Goal: Task Accomplishment & Management: Use online tool/utility

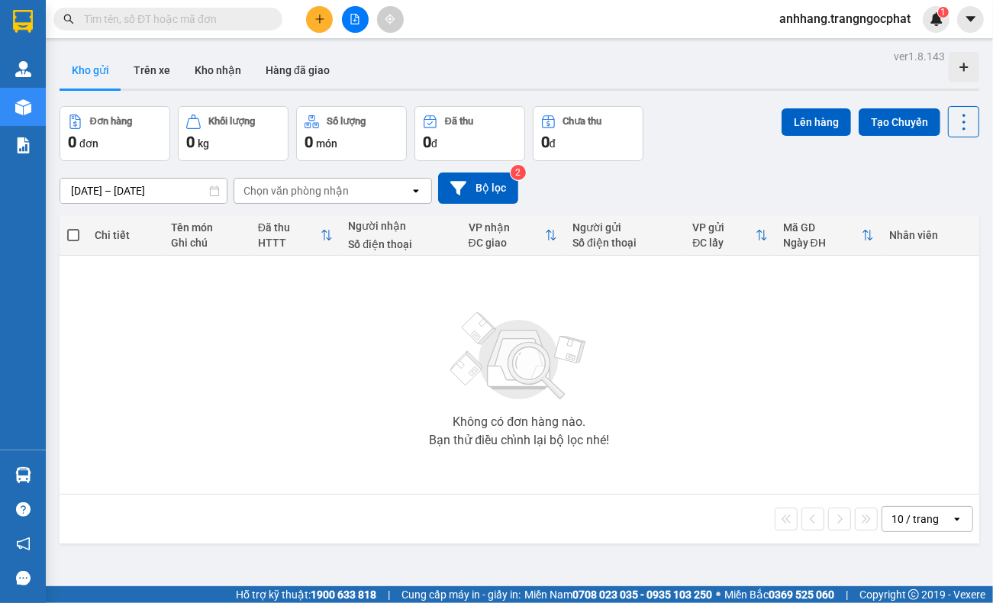
click at [161, 191] on input "[DATE] – [DATE]" at bounding box center [143, 191] width 166 height 24
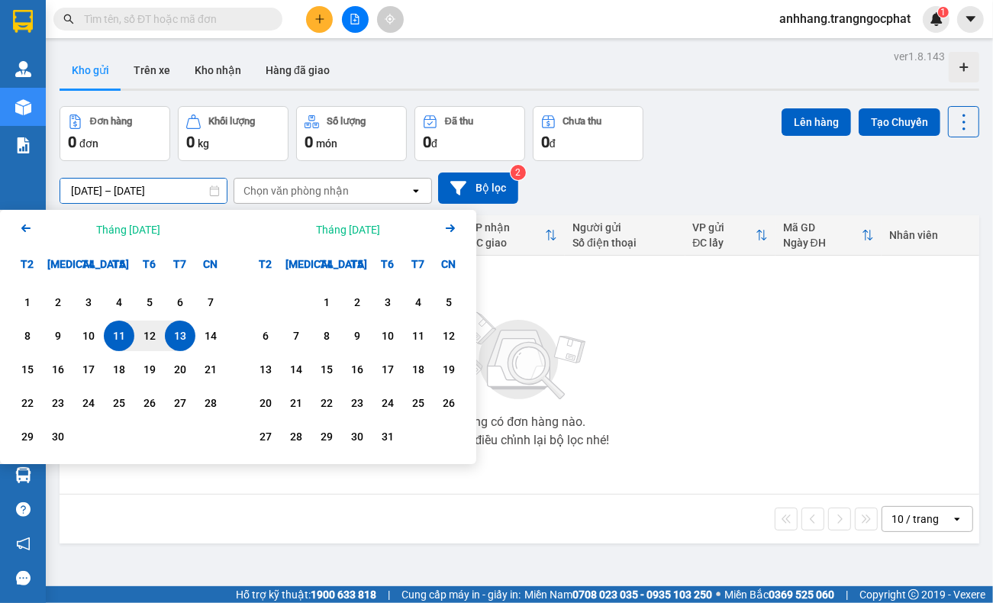
click at [185, 336] on div "13" at bounding box center [179, 336] width 21 height 18
type input "[DATE] – [DATE]"
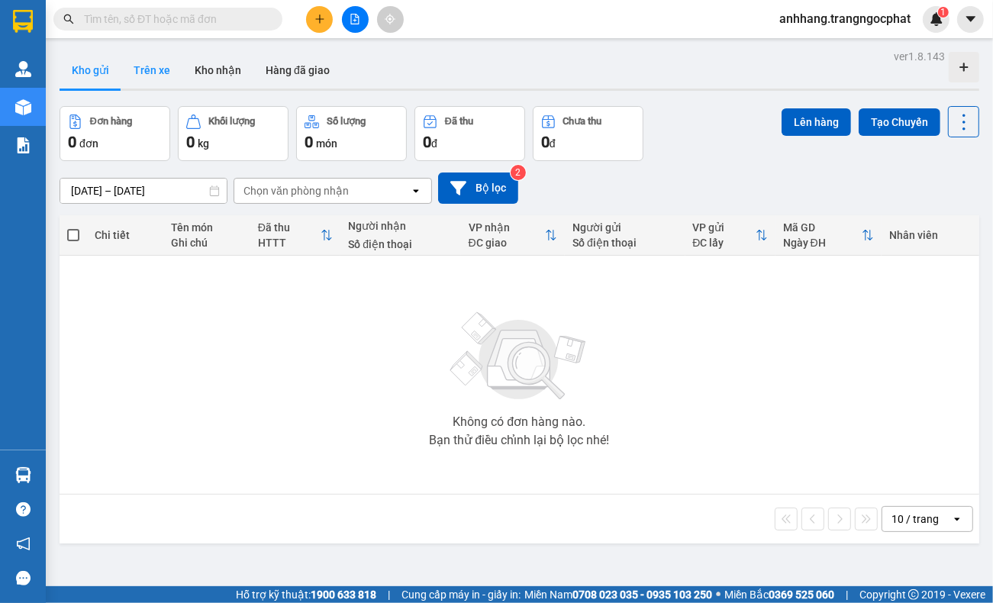
click at [165, 69] on button "Trên xe" at bounding box center [151, 70] width 61 height 37
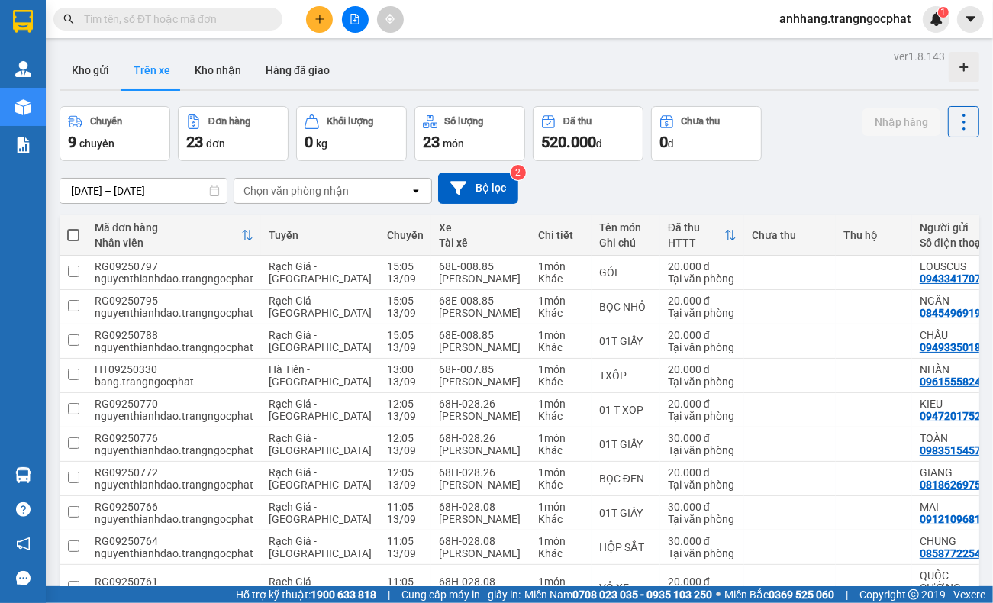
click at [172, 183] on input "[DATE] – [DATE]" at bounding box center [143, 191] width 166 height 24
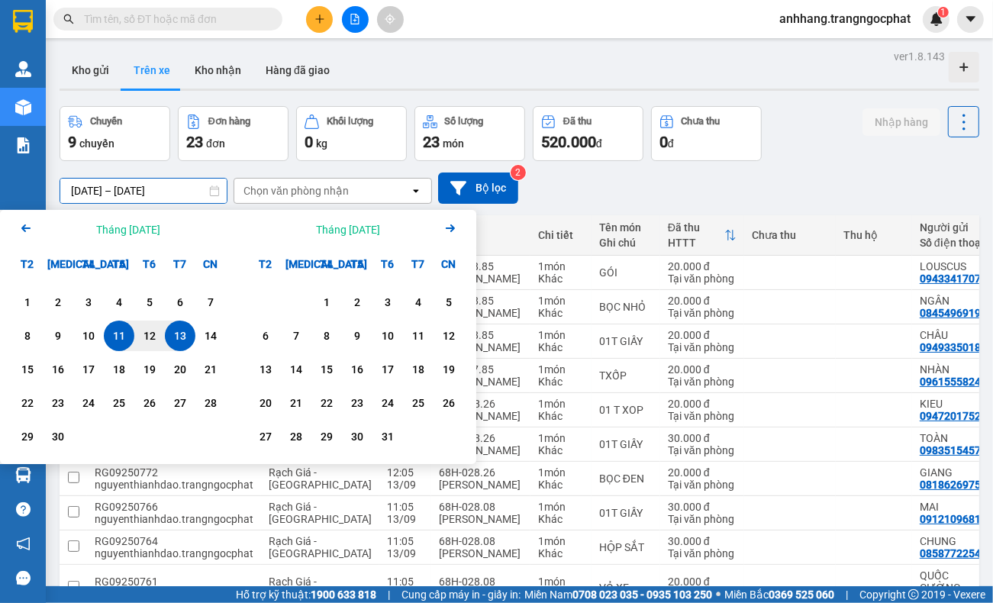
click at [179, 330] on div "13" at bounding box center [179, 336] width 21 height 18
type input "[DATE] – [DATE]"
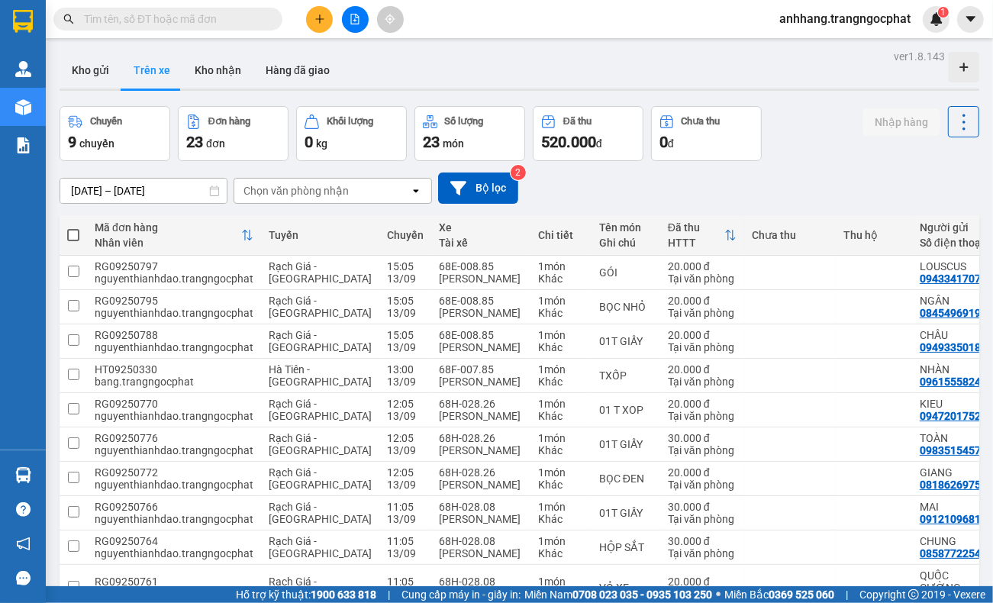
click at [346, 192] on div "Chọn văn phòng nhận" at bounding box center [295, 190] width 105 height 15
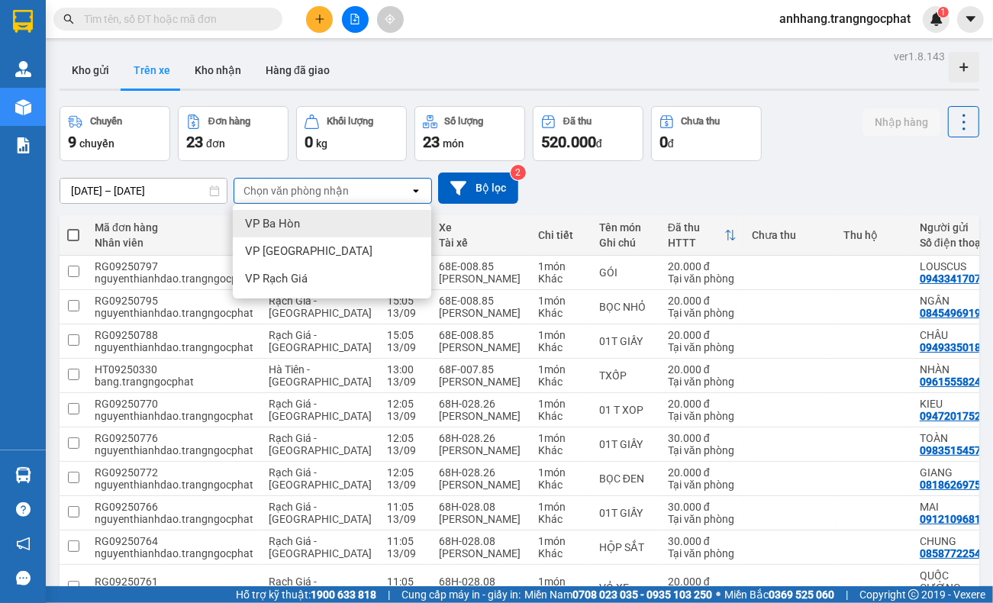
click at [283, 225] on span "VP Ba Hòn" at bounding box center [272, 223] width 55 height 15
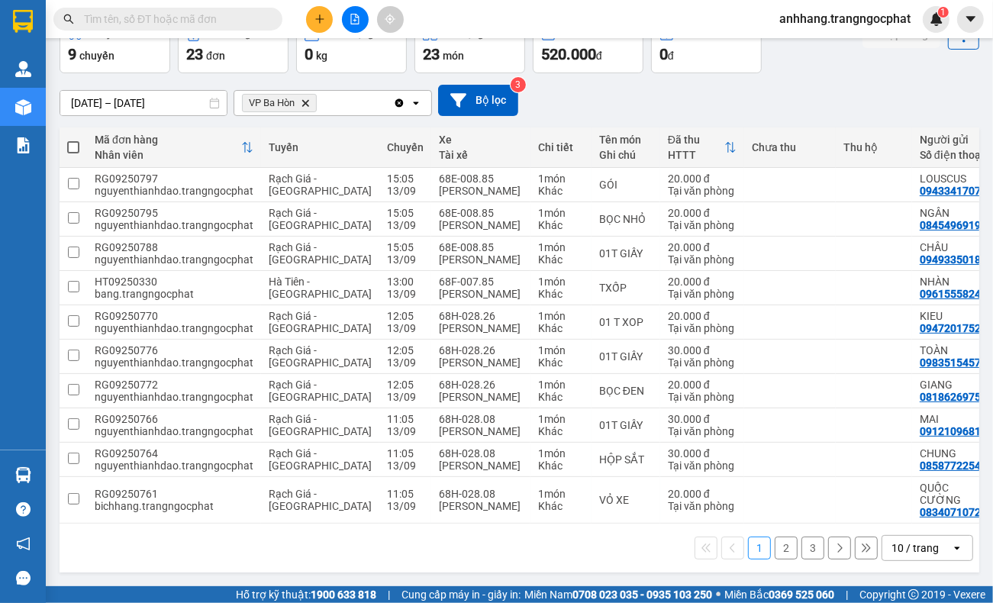
scroll to position [96, 0]
click at [916, 546] on div "10 / trang" at bounding box center [914, 547] width 47 height 15
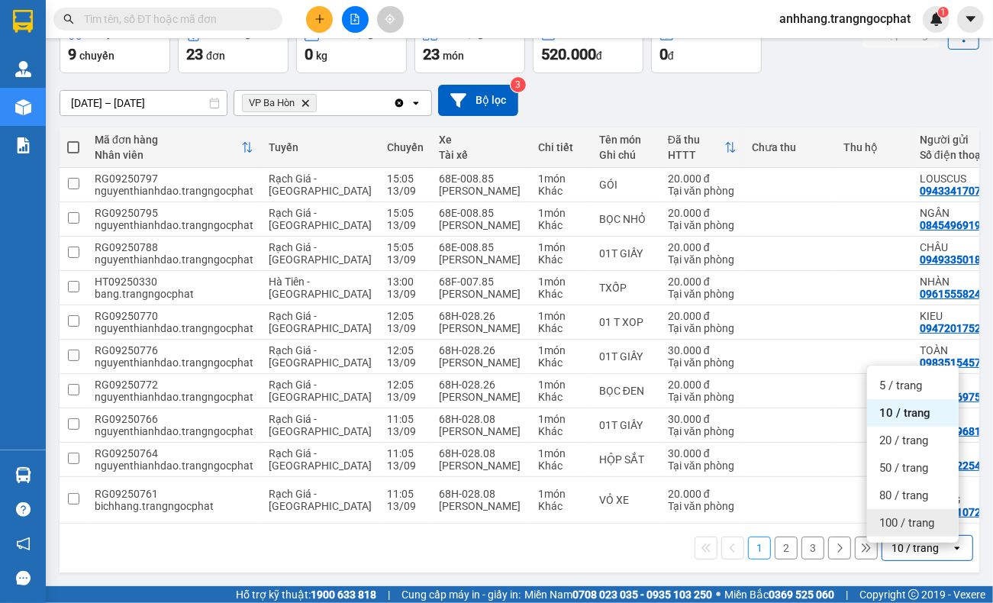
click at [910, 520] on span "100 / trang" at bounding box center [906, 522] width 55 height 15
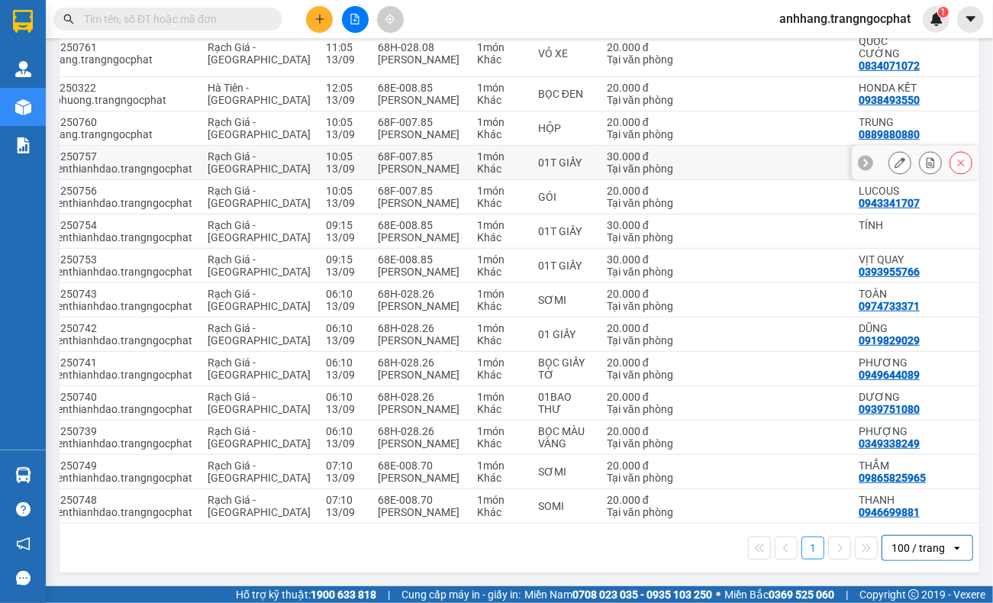
scroll to position [546, 0]
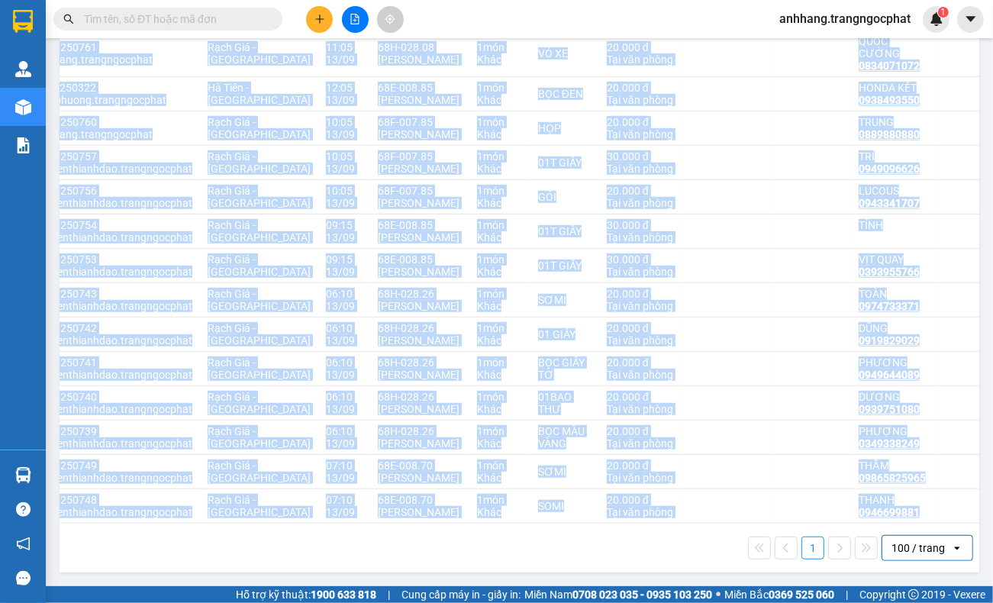
drag, startPoint x: 685, startPoint y: 523, endPoint x: 763, endPoint y: 521, distance: 77.9
click at [763, 521] on div "Mã đơn hàng Nhân viên Tuyến Chuyến Xe Tài xế Chi tiết Tên món Ghi chú Đã thu HT…" at bounding box center [519, 126] width 919 height 891
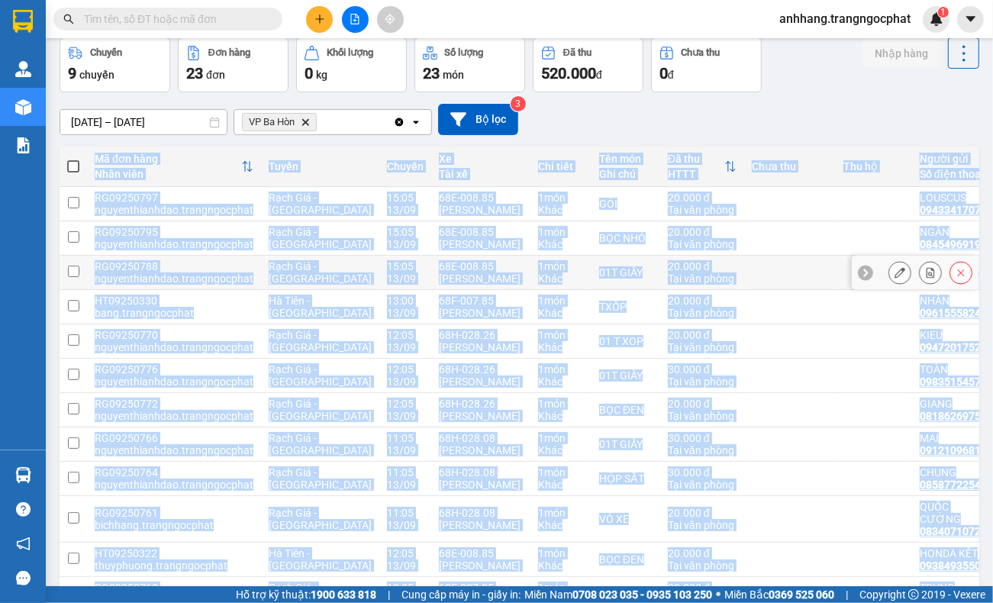
scroll to position [0, 0]
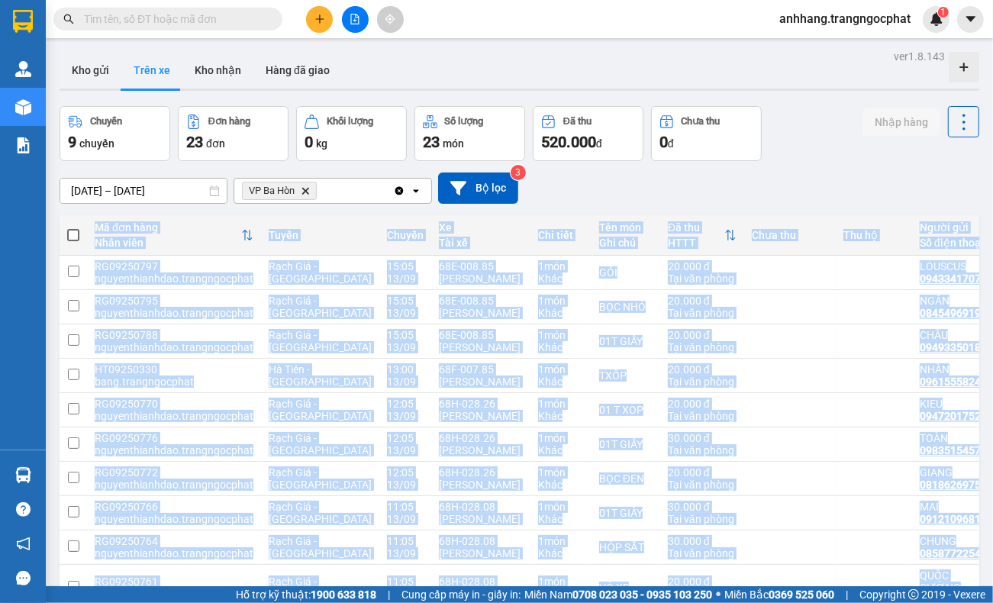
click at [76, 234] on span at bounding box center [73, 235] width 12 height 12
click at [73, 227] on input "checkbox" at bounding box center [73, 227] width 0 height 0
checkbox input "true"
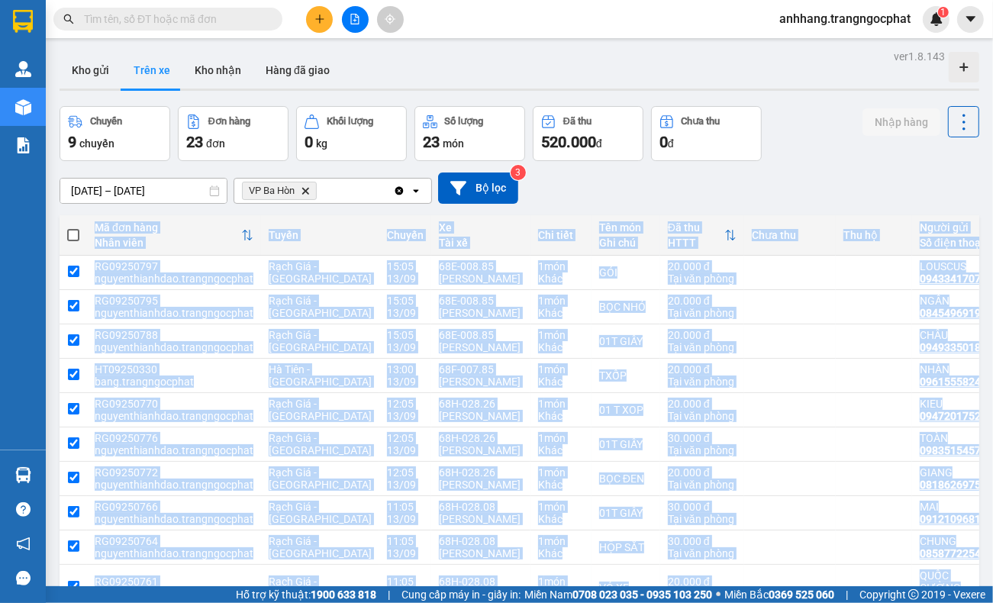
checkbox input "true"
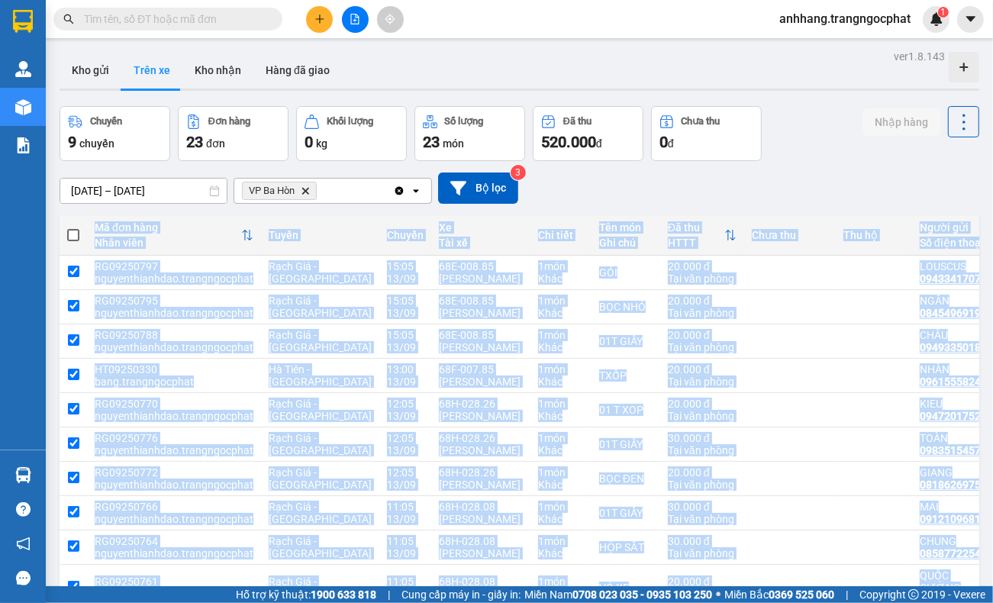
checkbox input "true"
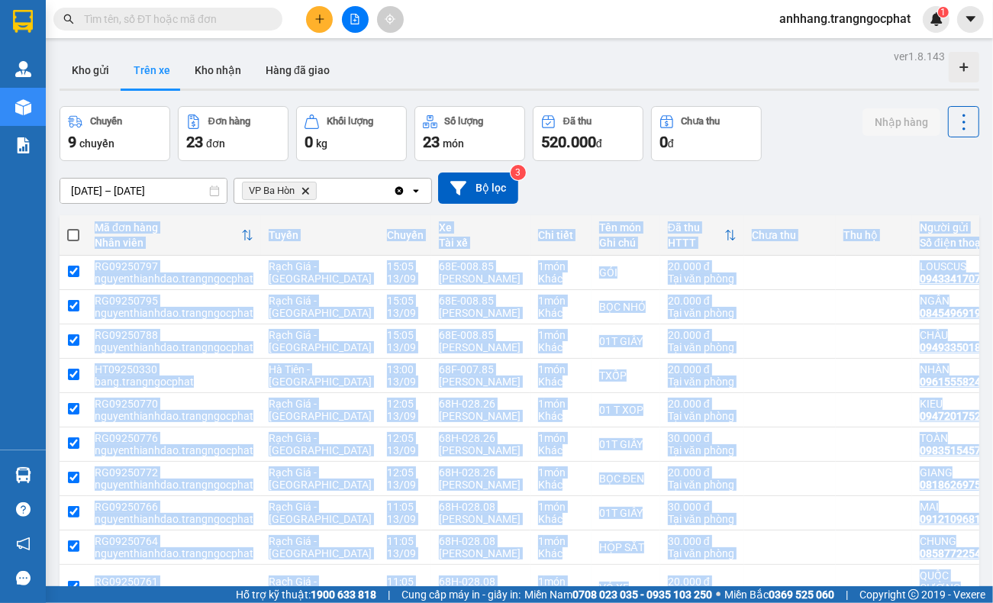
checkbox input "true"
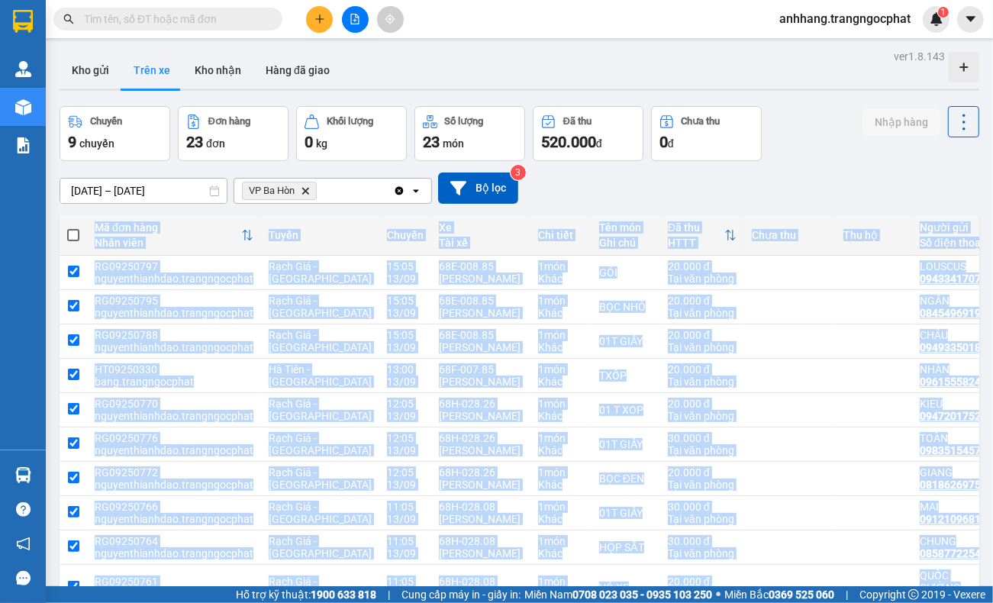
checkbox input "true"
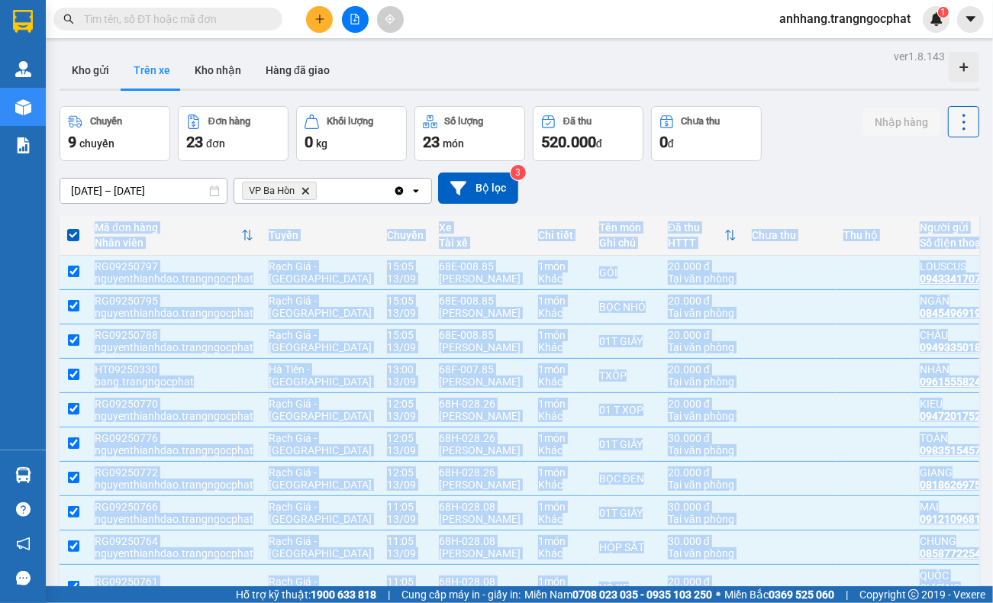
click at [953, 123] on icon at bounding box center [963, 121] width 21 height 21
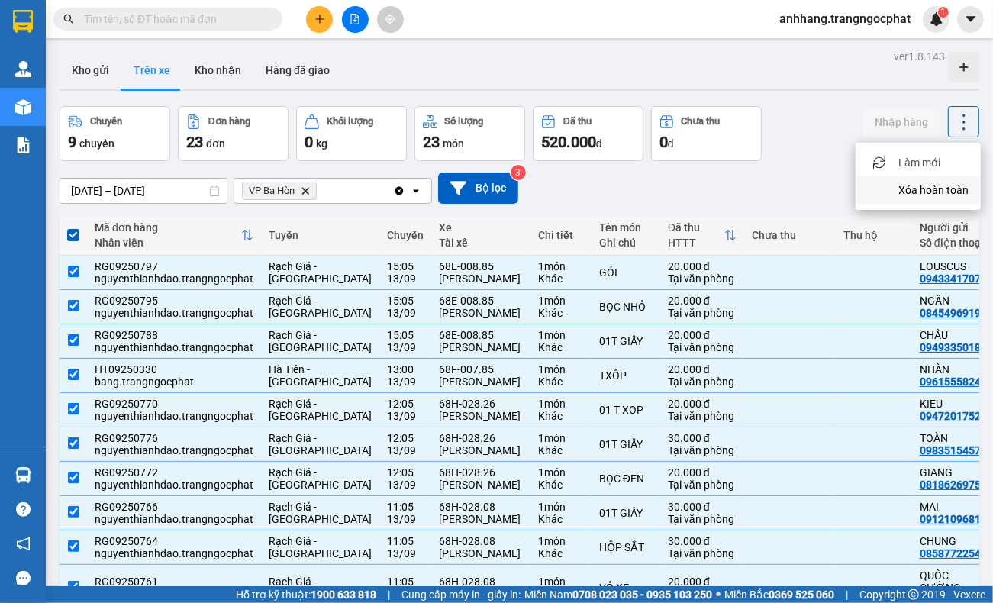
click at [921, 192] on span "Xóa hoàn toàn" at bounding box center [933, 189] width 70 height 15
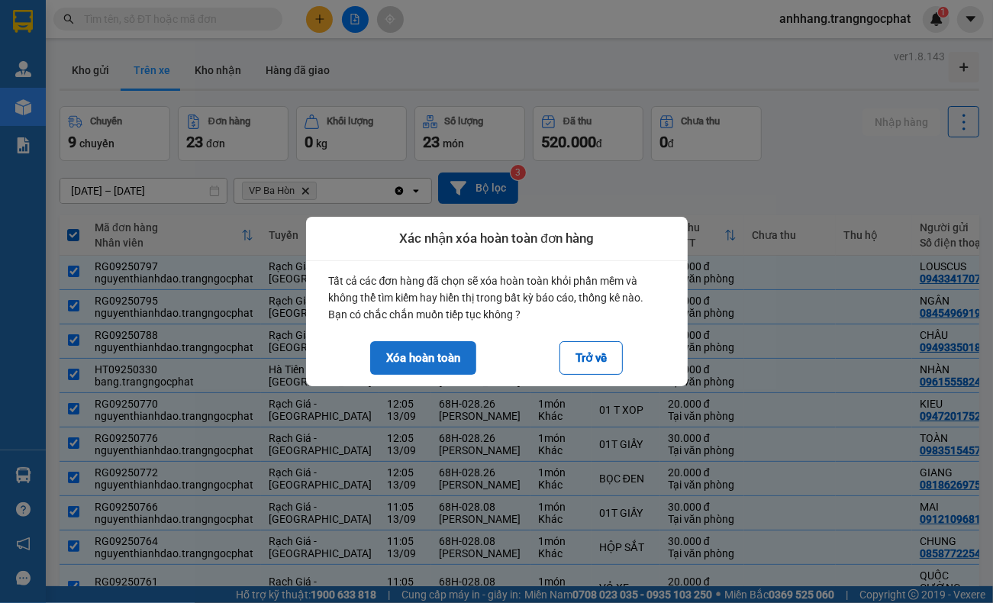
click at [421, 353] on button "Xóa hoàn toàn" at bounding box center [423, 358] width 106 height 34
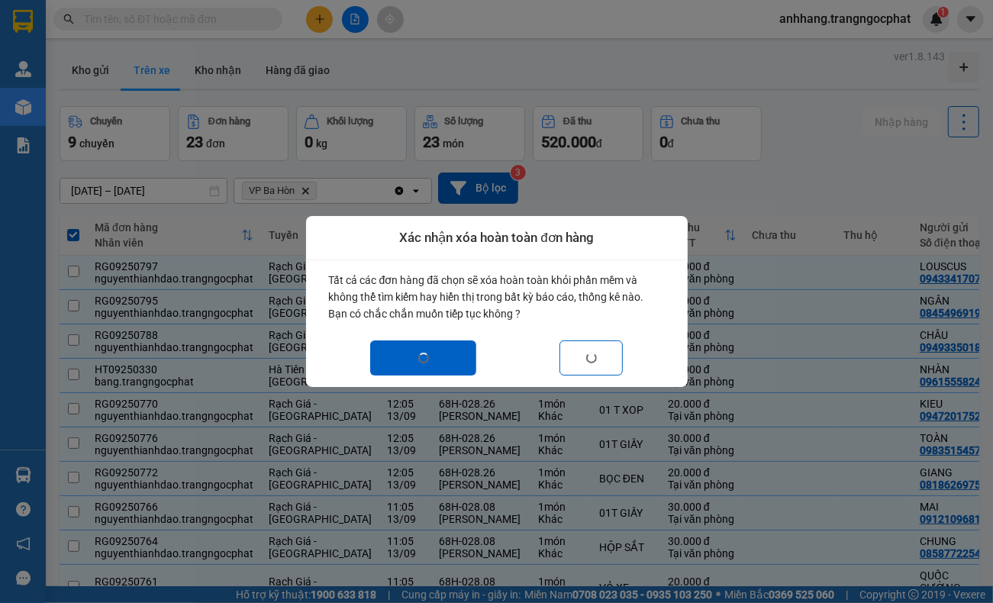
checkbox input "false"
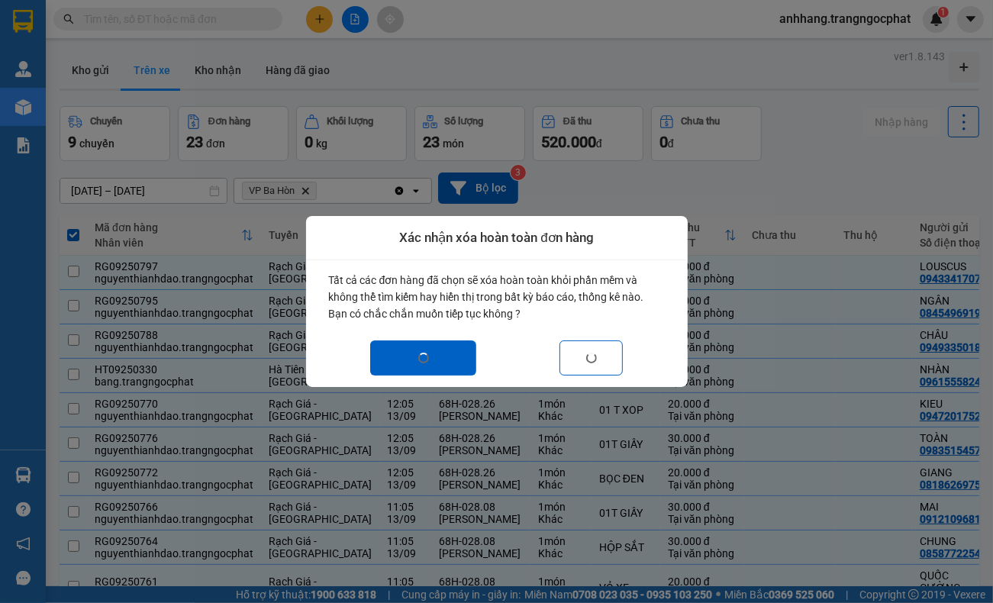
checkbox input "false"
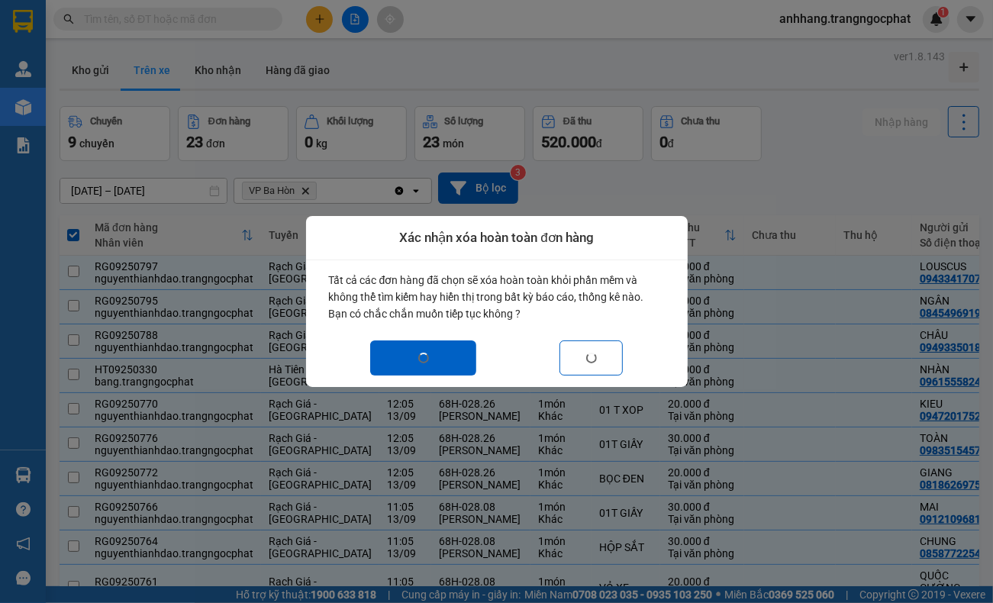
checkbox input "false"
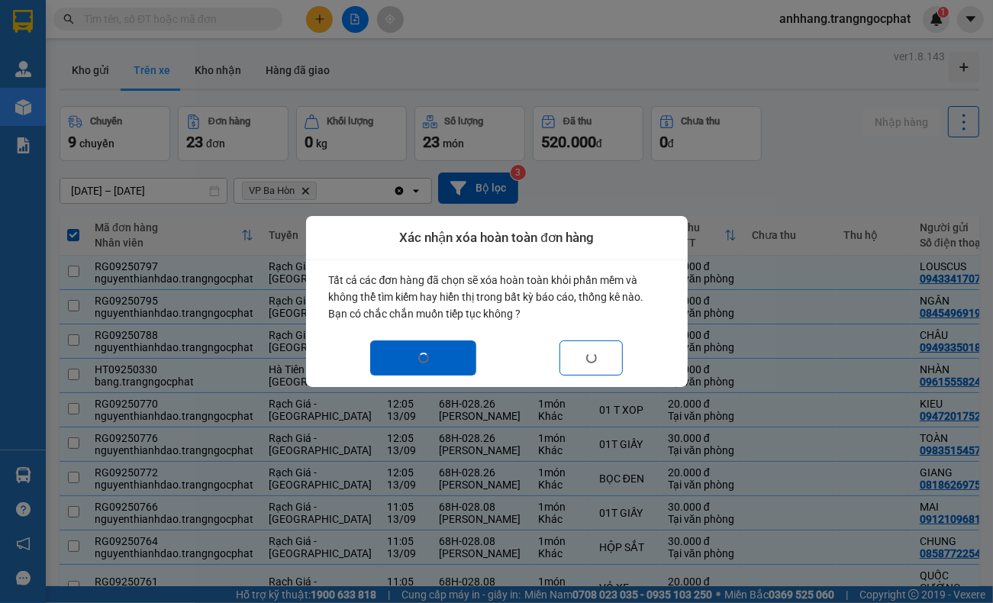
checkbox input "false"
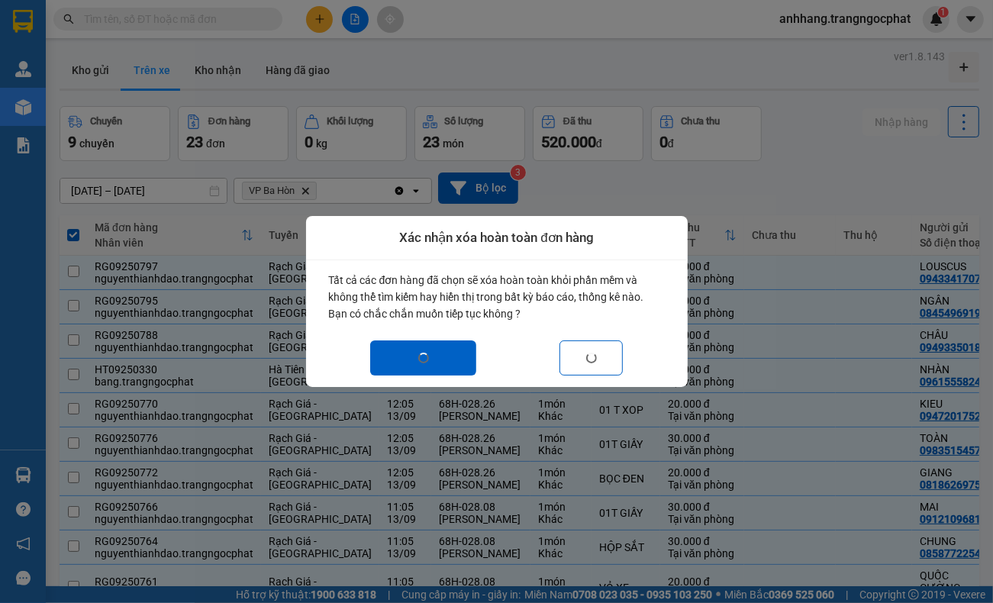
checkbox input "false"
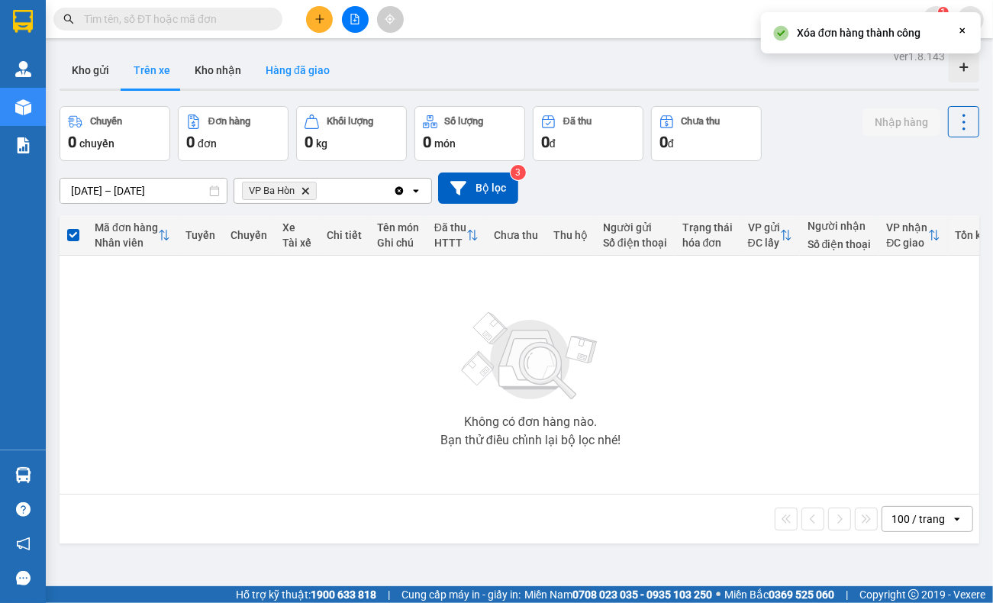
click at [295, 67] on button "Hàng đã giao" at bounding box center [297, 70] width 89 height 37
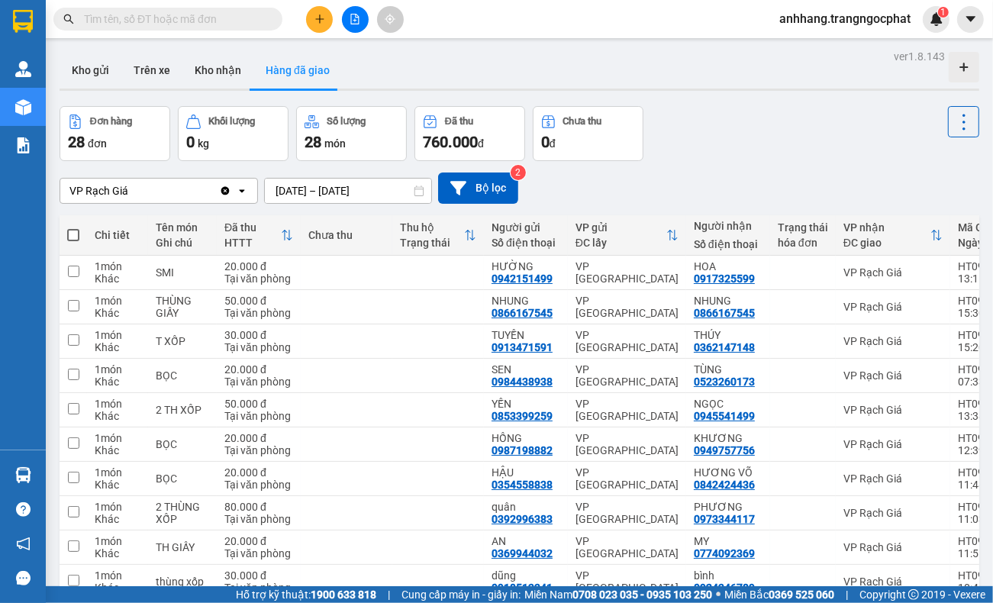
click at [380, 192] on input "[DATE] – [DATE]" at bounding box center [348, 191] width 166 height 24
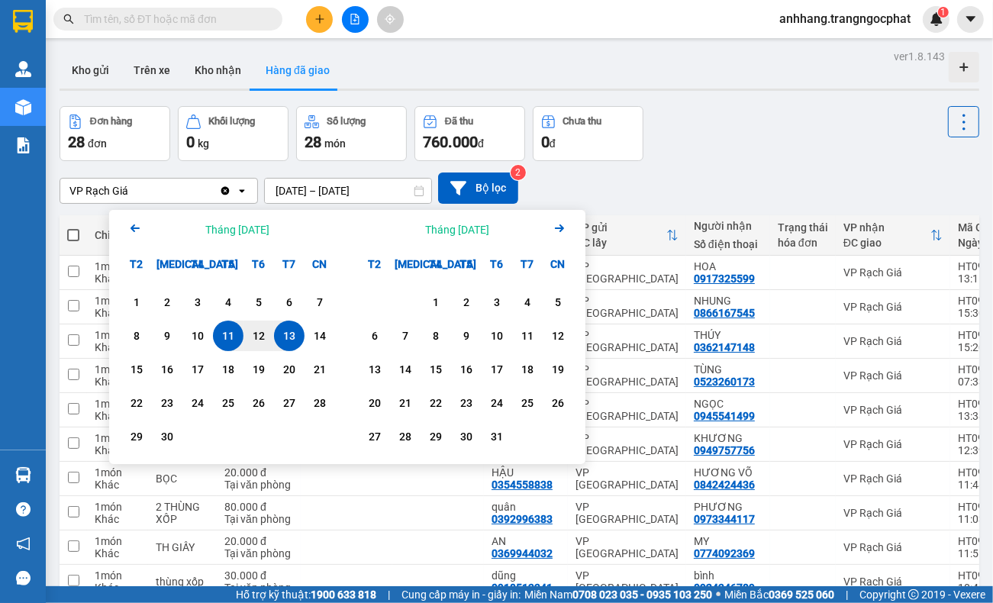
click at [283, 328] on div "13" at bounding box center [289, 336] width 21 height 18
type input "[DATE] – [DATE]"
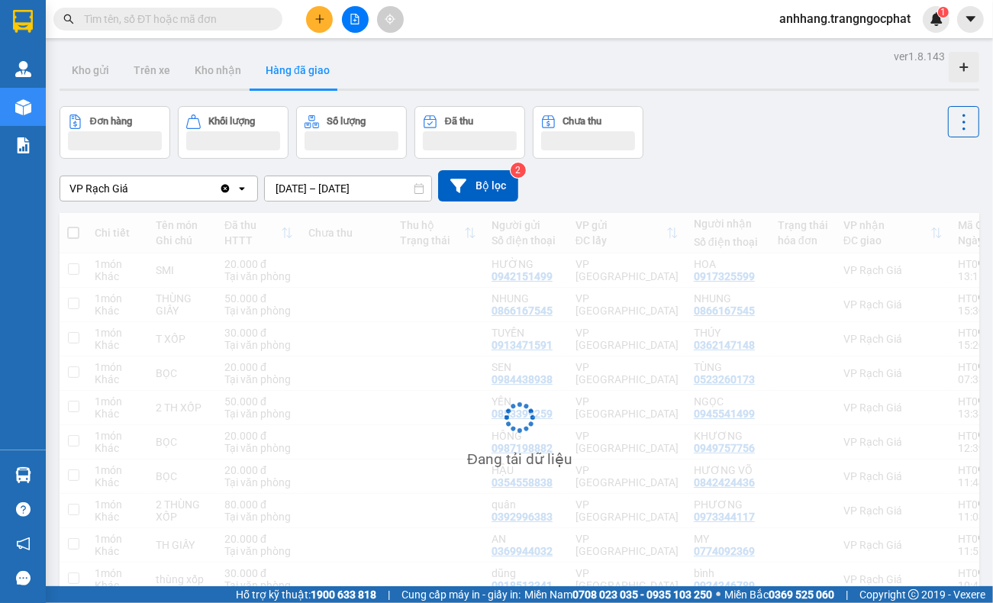
click at [221, 188] on icon "Clear value" at bounding box center [225, 188] width 8 height 8
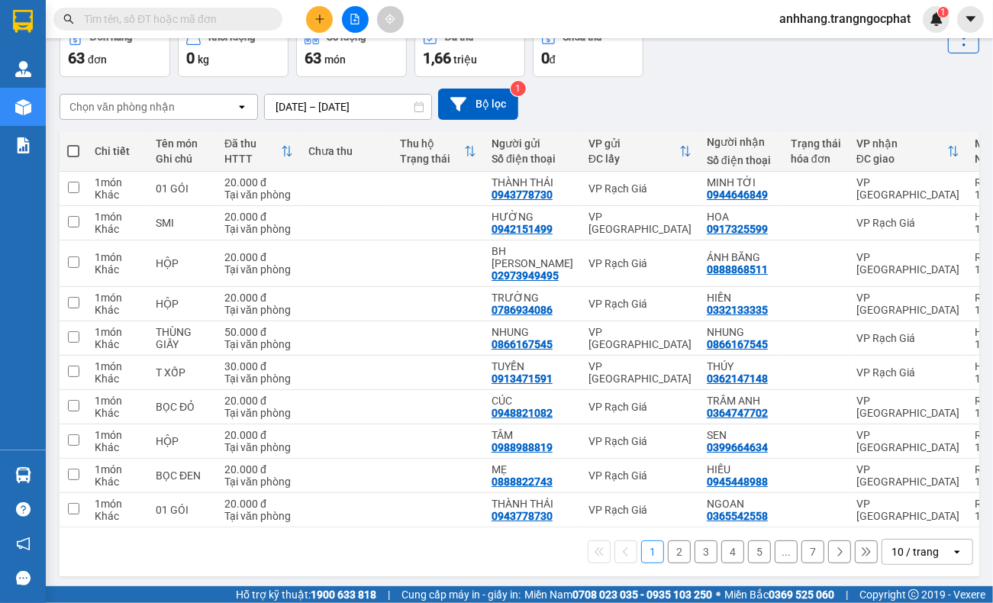
scroll to position [95, 0]
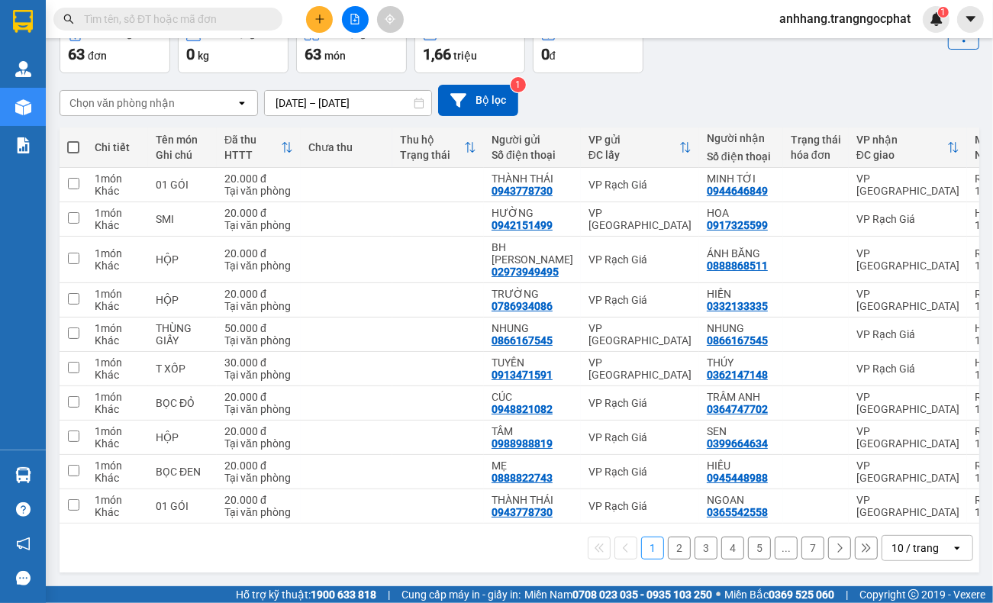
click at [894, 544] on div "10 / trang" at bounding box center [914, 547] width 47 height 15
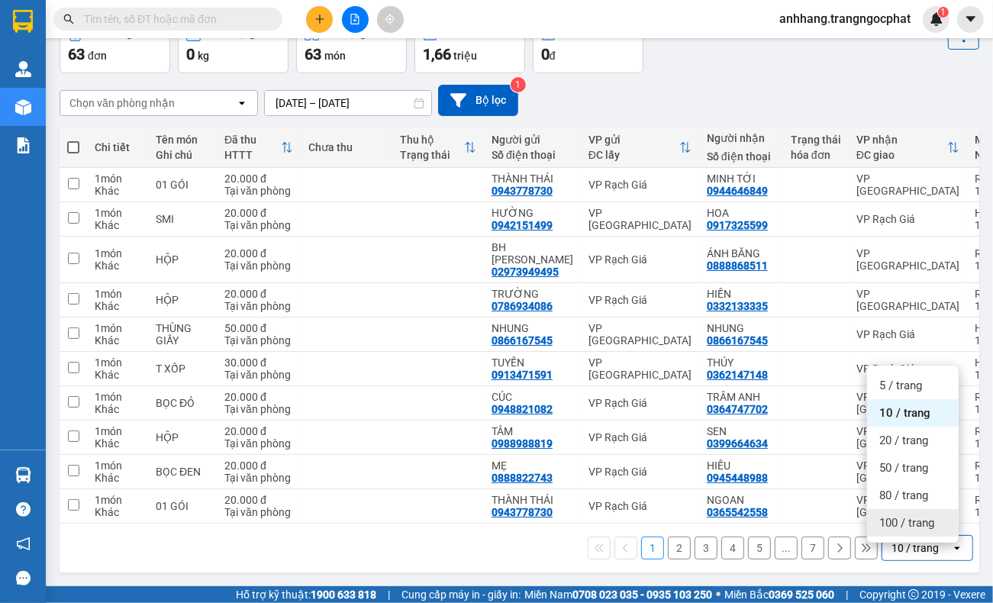
click at [905, 520] on span "100 / trang" at bounding box center [906, 522] width 55 height 15
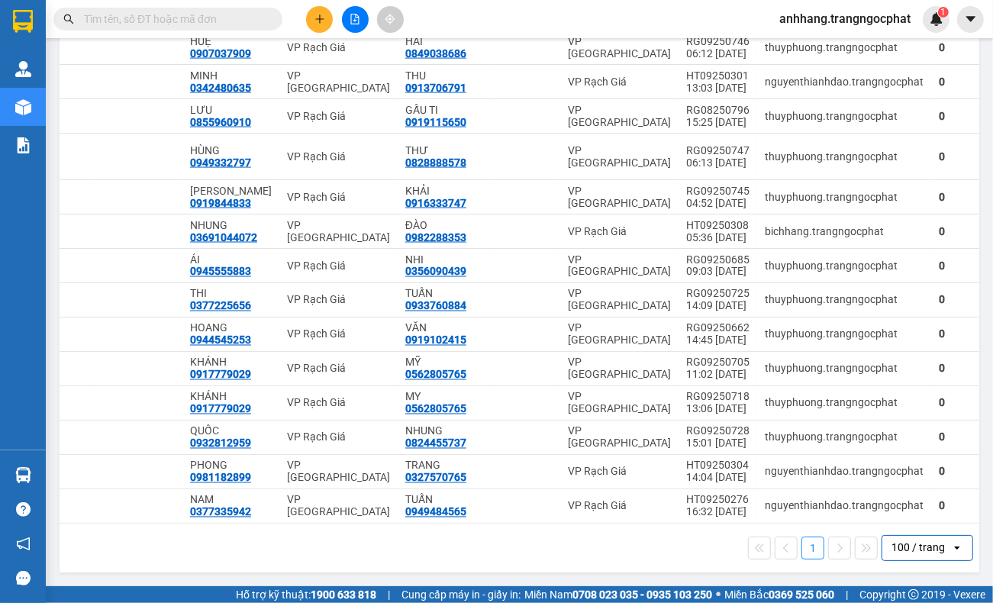
scroll to position [0, 341]
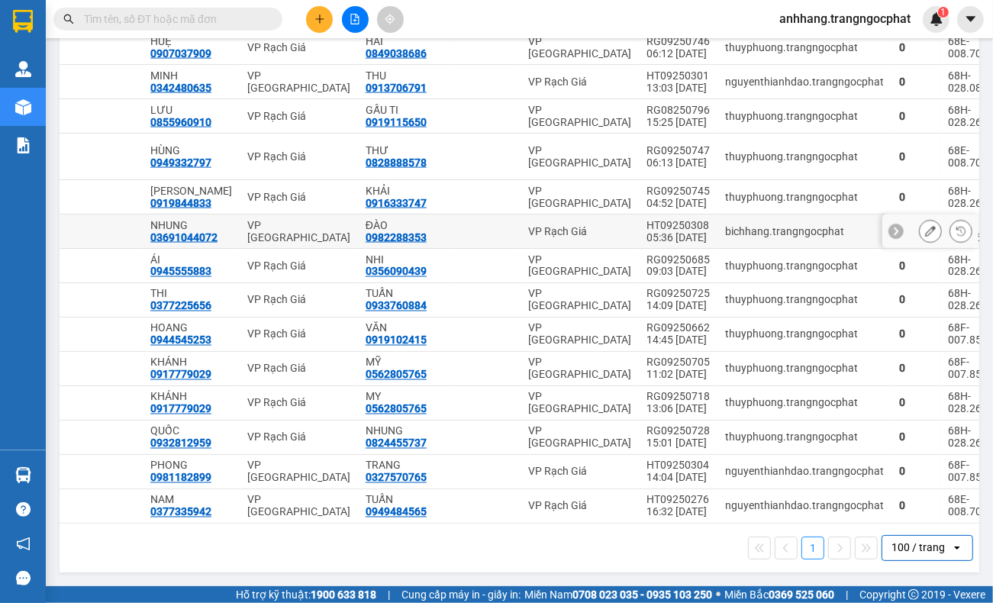
click at [656, 231] on div "05:36 [DATE]" at bounding box center [677, 237] width 63 height 12
checkbox input "true"
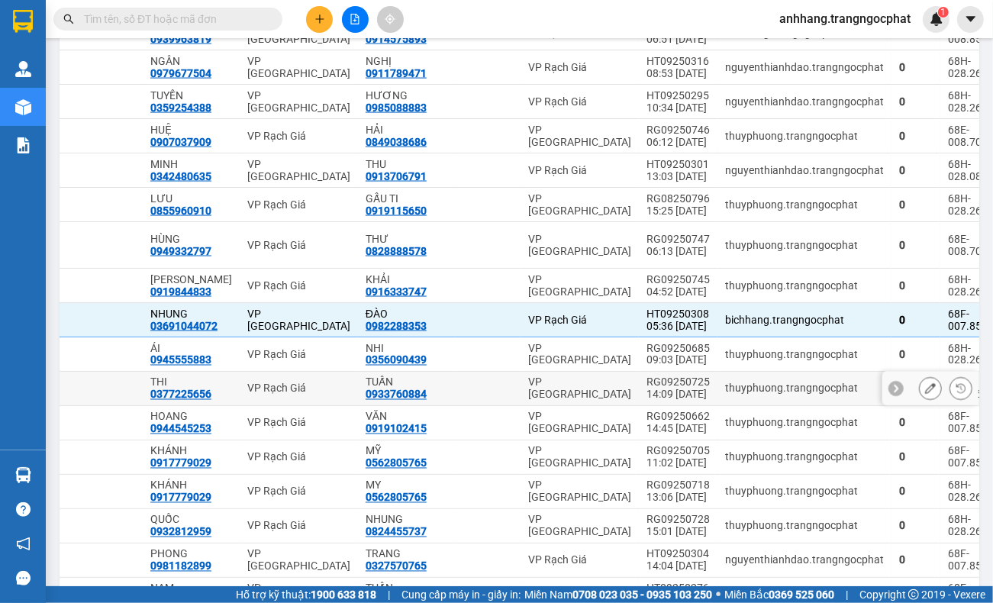
scroll to position [1783, 0]
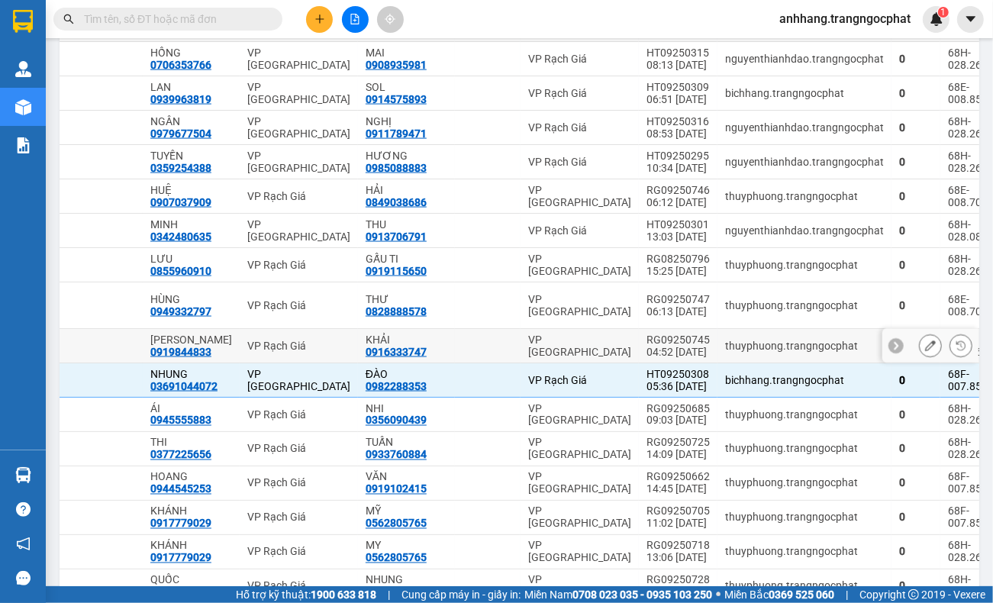
click at [646, 358] on div "04:52 [DATE]" at bounding box center [677, 352] width 63 height 12
checkbox input "true"
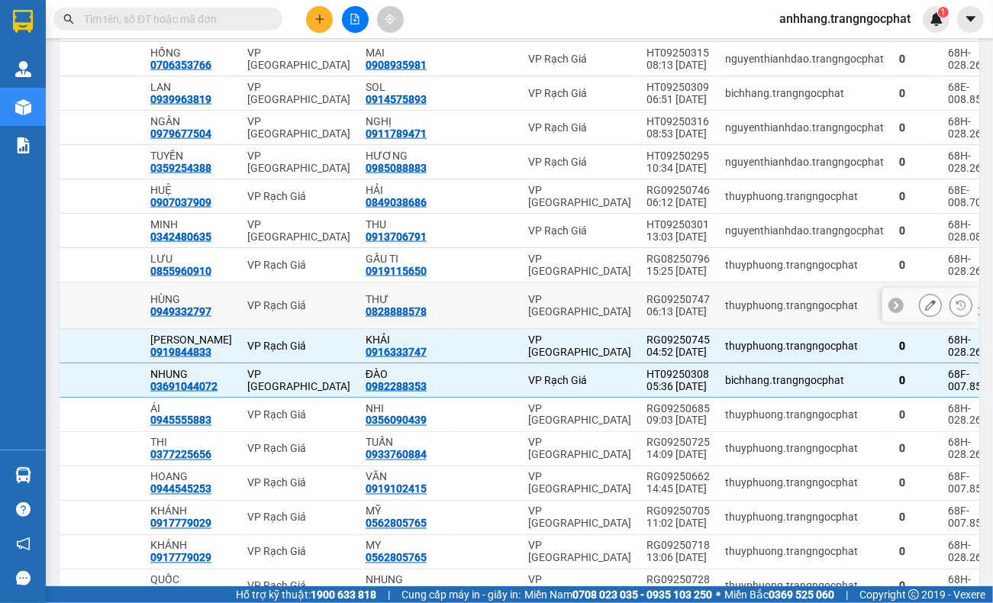
click at [646, 317] on div "06:13 [DATE]" at bounding box center [677, 311] width 63 height 12
checkbox input "true"
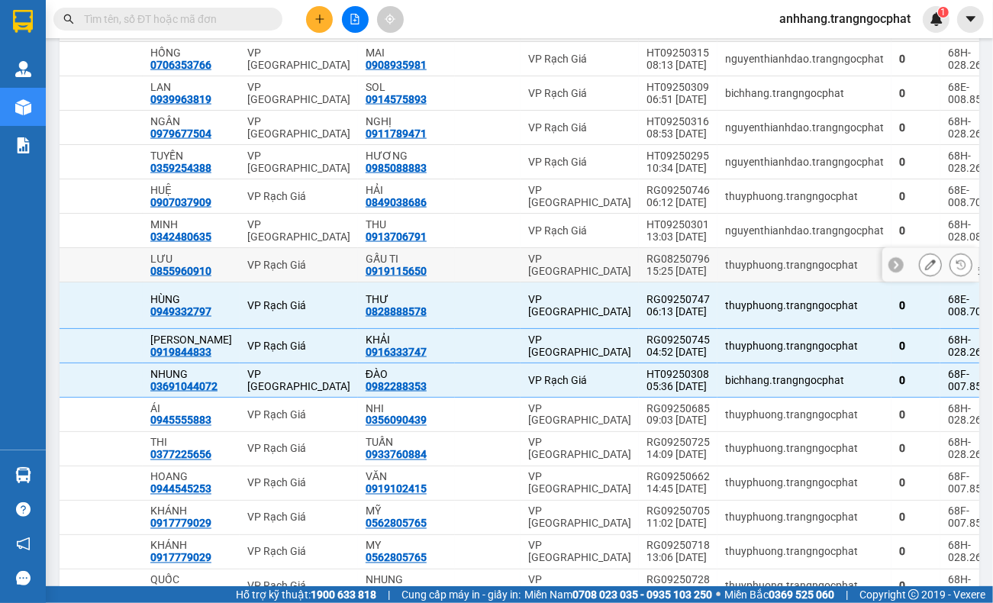
click at [647, 265] on div "RG08250796" at bounding box center [677, 259] width 63 height 12
checkbox input "true"
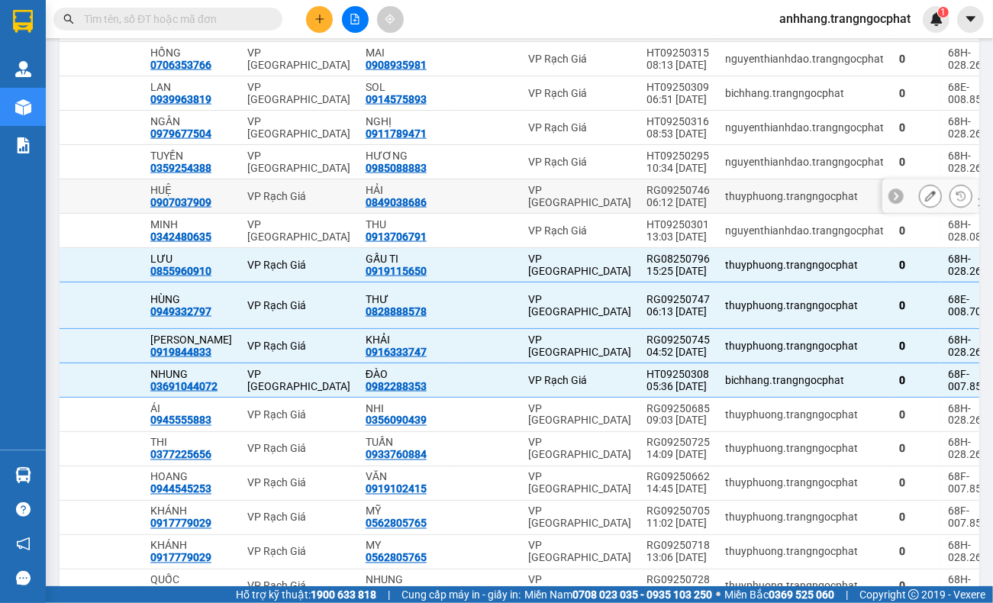
click at [652, 208] on div "06:12 [DATE]" at bounding box center [677, 202] width 63 height 12
checkbox input "true"
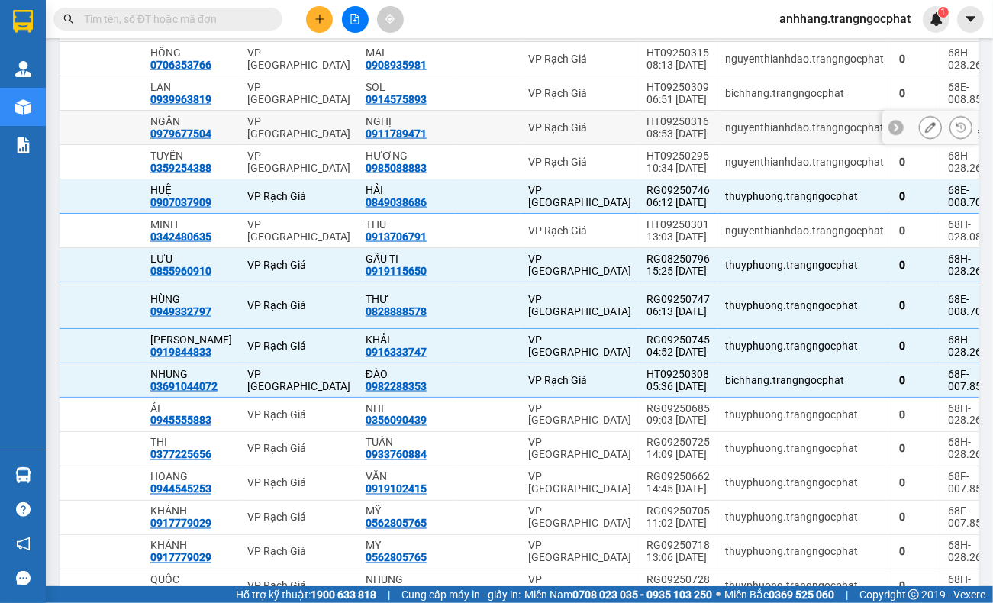
click at [649, 140] on div "08:53 [DATE]" at bounding box center [677, 133] width 63 height 12
checkbox input "true"
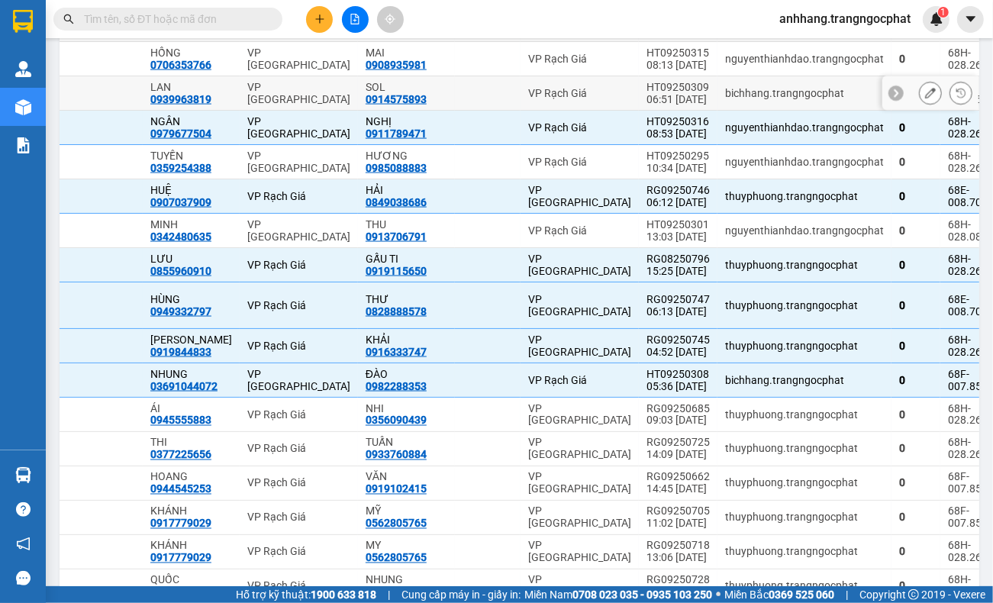
click at [646, 105] on div "06:51 [DATE]" at bounding box center [677, 99] width 63 height 12
checkbox input "true"
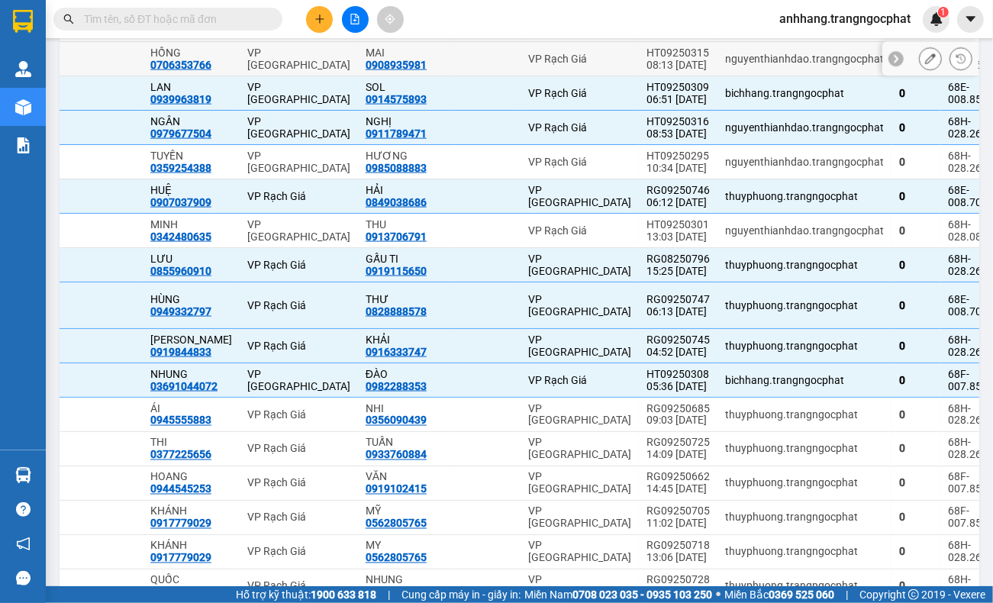
click at [649, 59] on div "HT09250315" at bounding box center [677, 53] width 63 height 12
checkbox input "true"
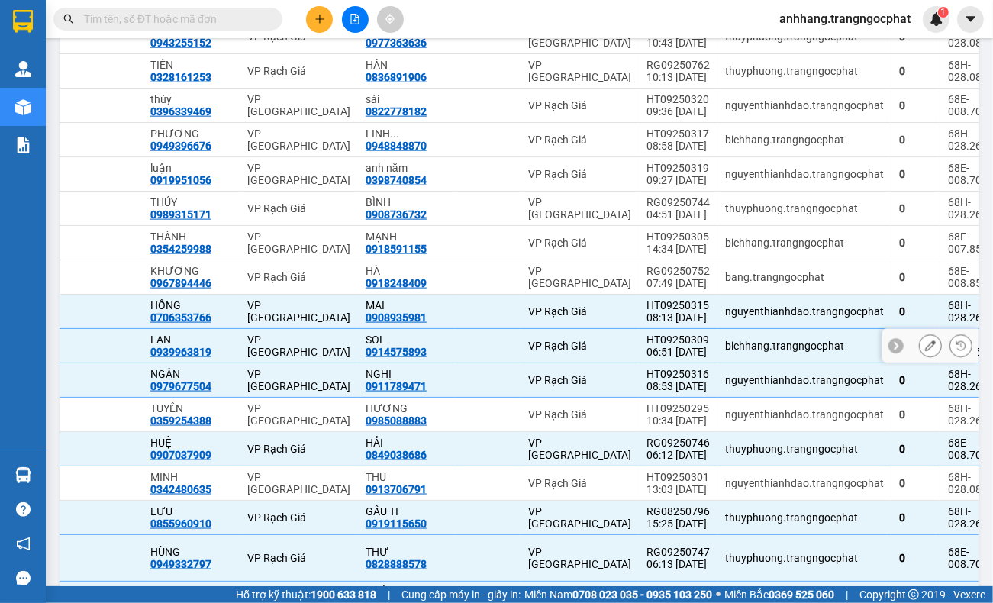
scroll to position [1497, 0]
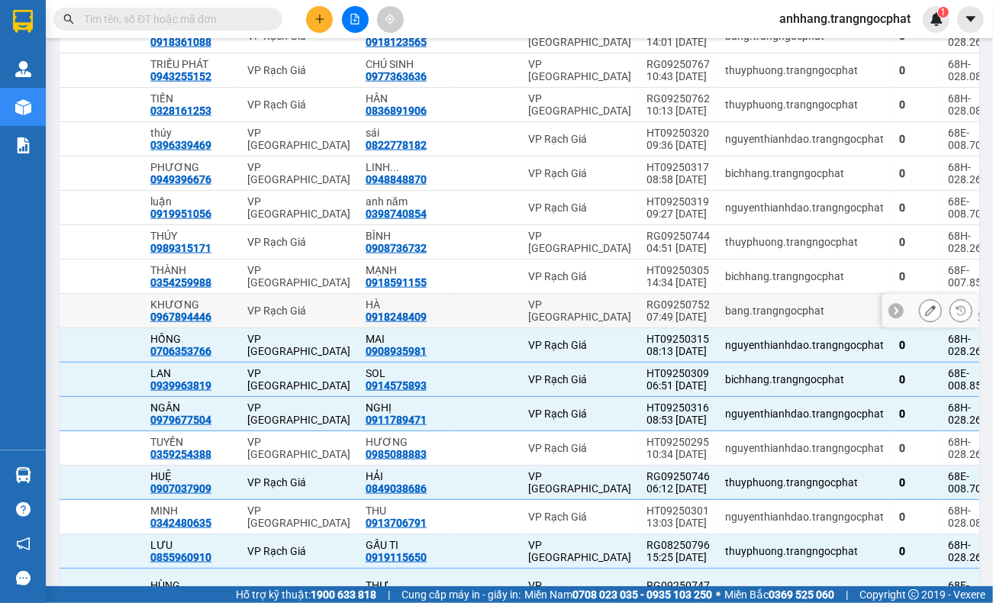
click at [655, 323] on div "07:49 [DATE]" at bounding box center [677, 317] width 63 height 12
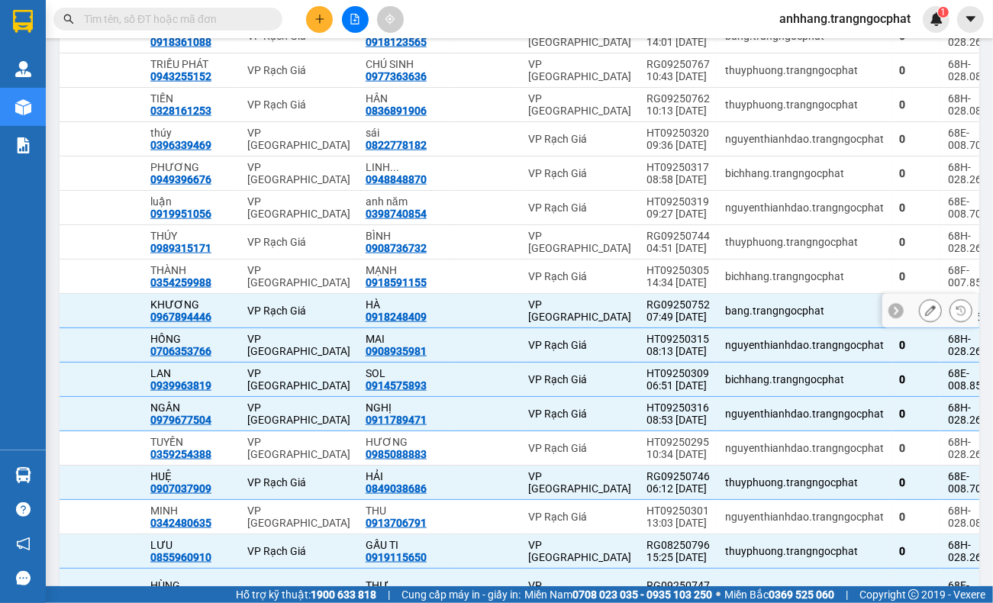
checkbox input "true"
click at [646, 254] on div "04:51 [DATE]" at bounding box center [677, 248] width 63 height 12
checkbox input "true"
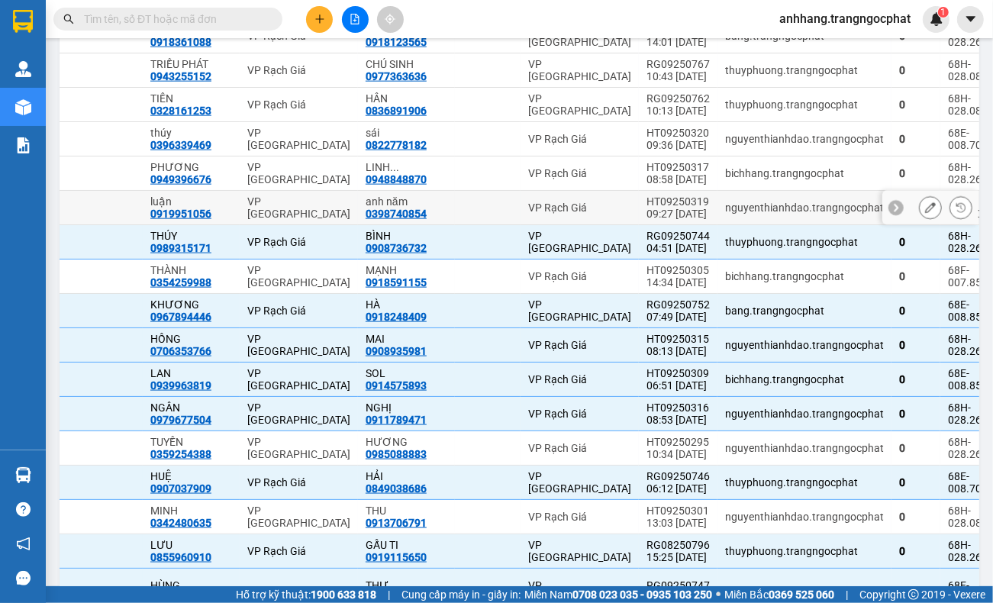
click at [646, 220] on div "09:27 [DATE]" at bounding box center [677, 214] width 63 height 12
checkbox input "true"
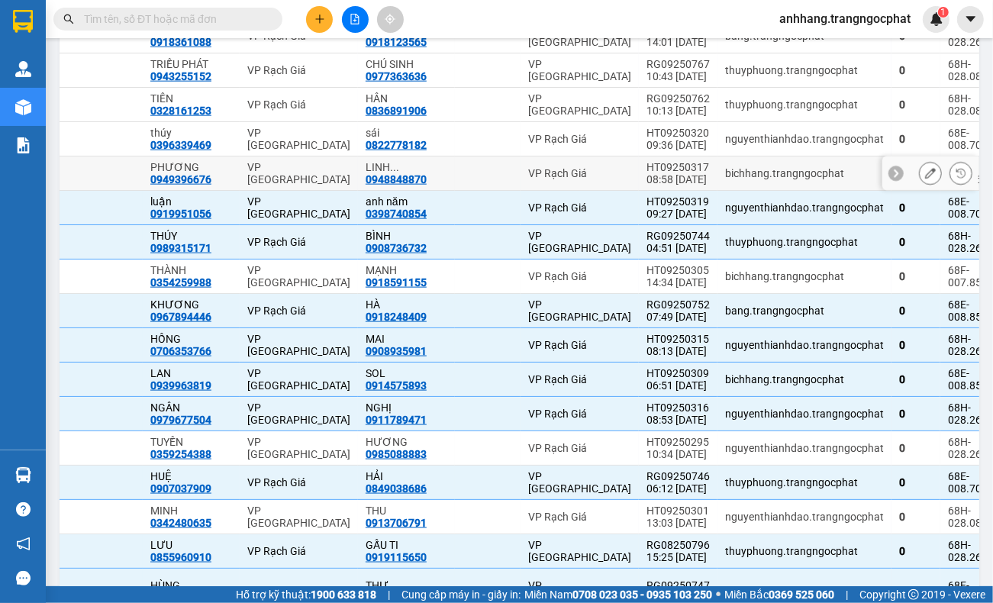
click at [650, 173] on div "HT09250317" at bounding box center [677, 167] width 63 height 12
checkbox input "true"
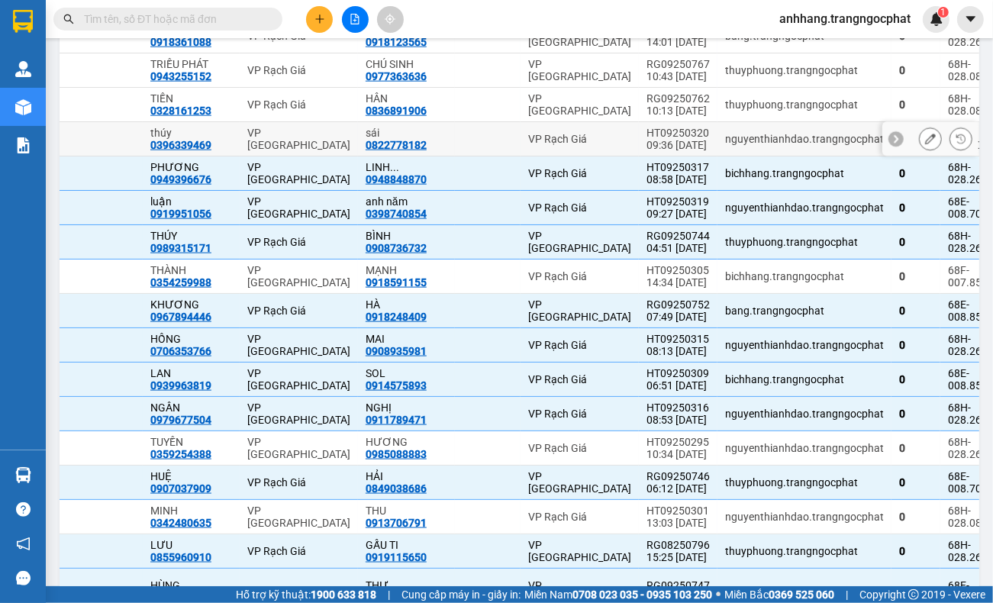
click at [649, 139] on div "HT09250320" at bounding box center [677, 133] width 63 height 12
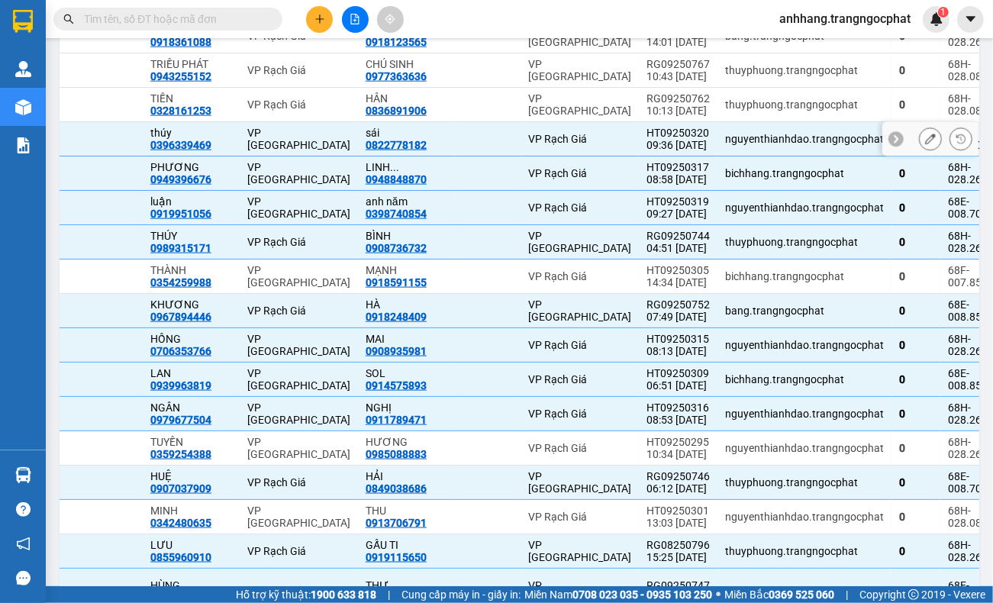
checkbox input "true"
click at [649, 117] on div "10:13 [DATE]" at bounding box center [677, 111] width 63 height 12
checkbox input "true"
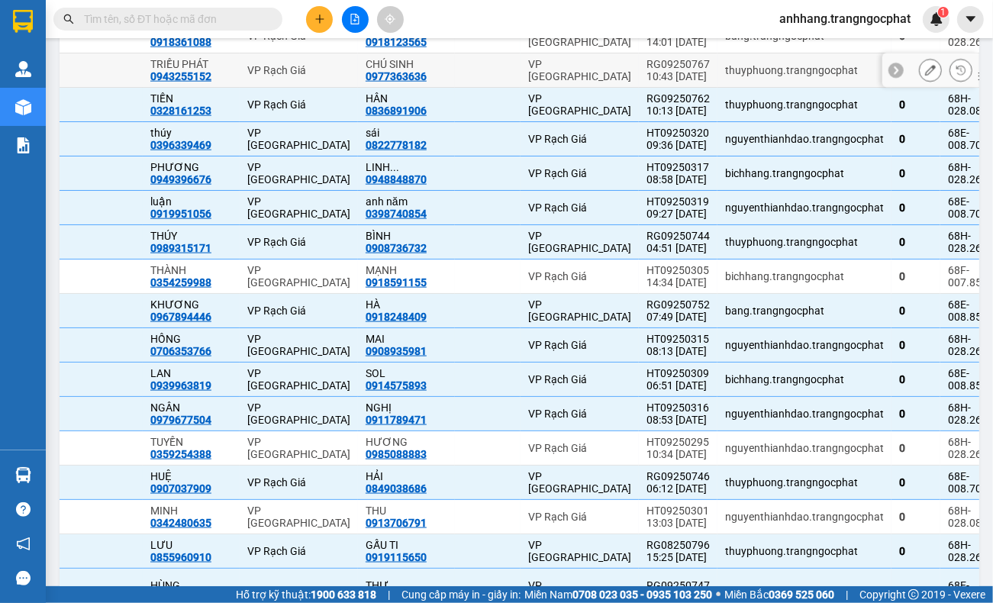
click at [649, 70] on div "RG09250767" at bounding box center [677, 64] width 63 height 12
checkbox input "true"
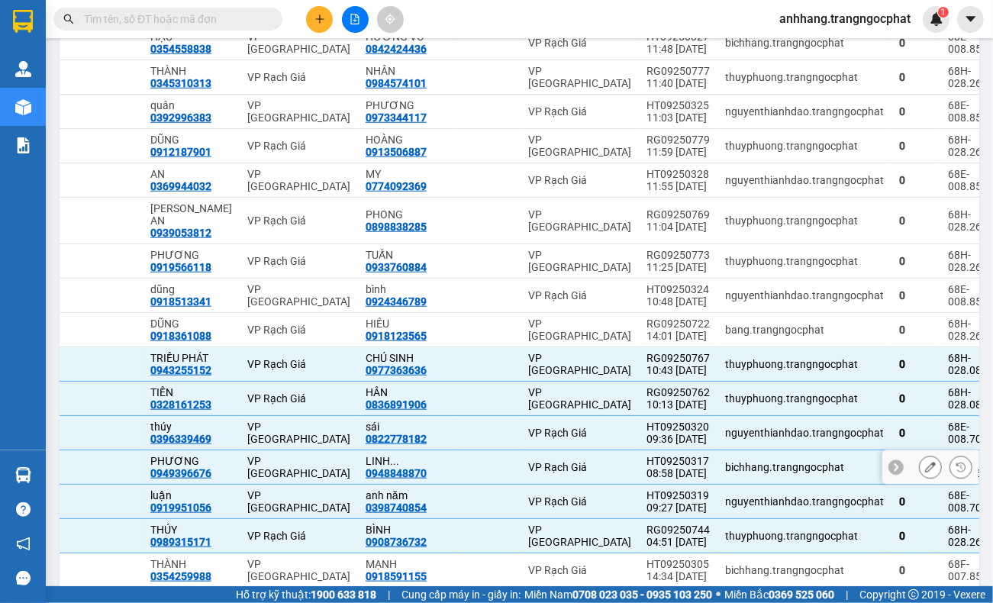
scroll to position [1116, 0]
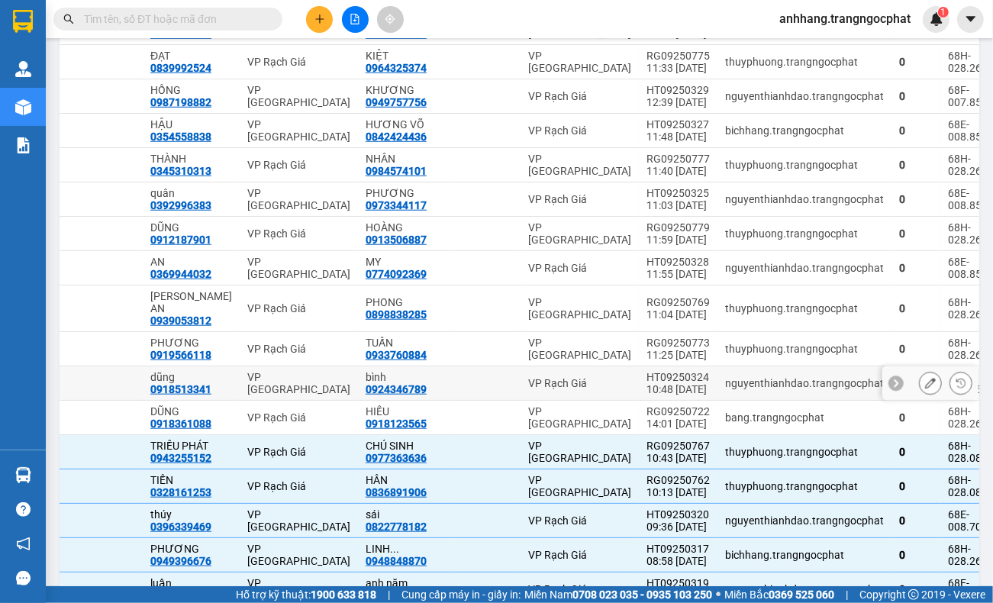
click at [649, 395] on div "10:48 [DATE]" at bounding box center [677, 389] width 63 height 12
checkbox input "true"
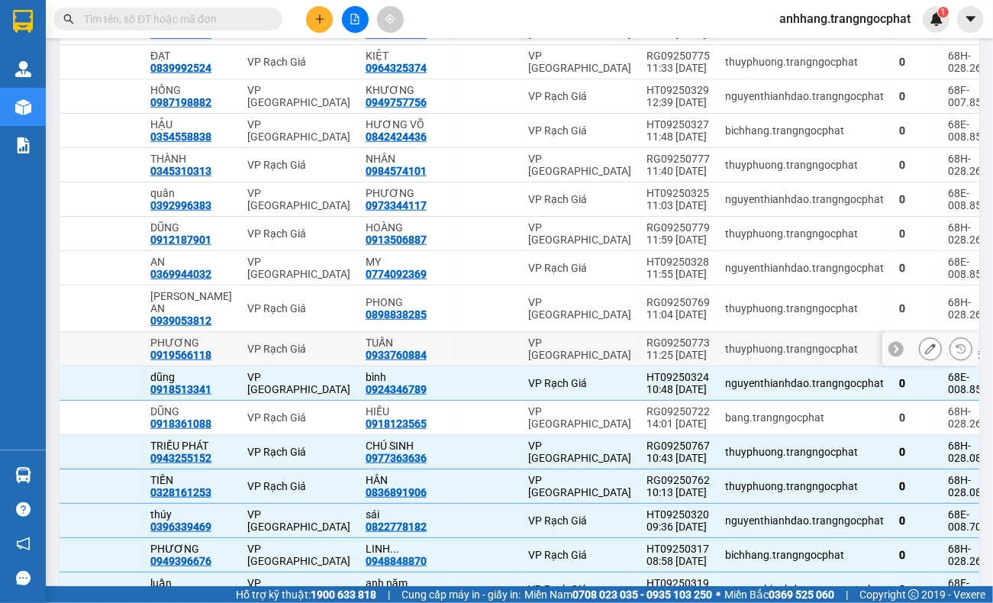
click at [649, 361] on div "11:25 [DATE]" at bounding box center [677, 355] width 63 height 12
checkbox input "true"
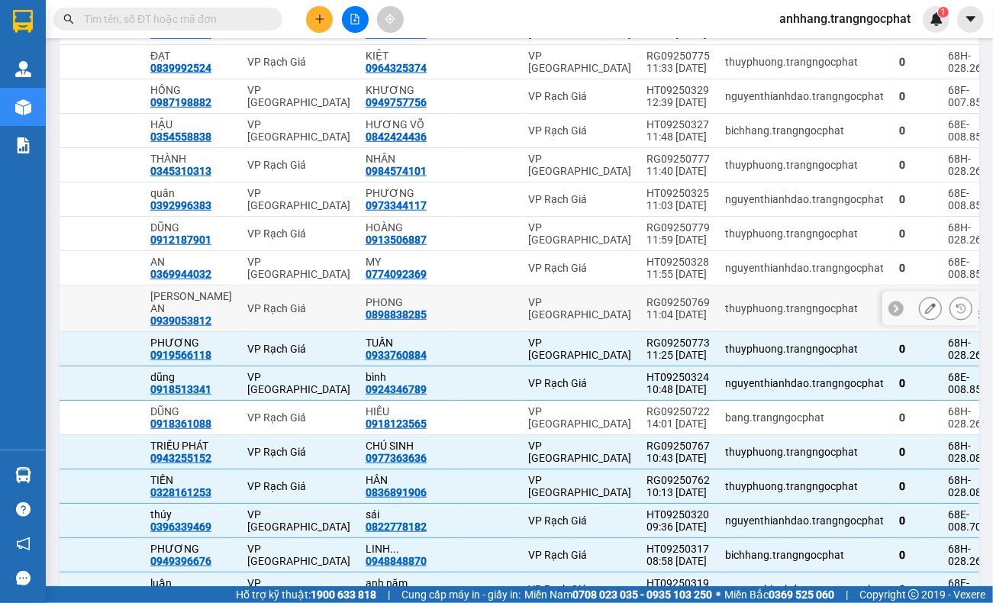
click at [651, 308] on div "RG09250769" at bounding box center [677, 302] width 63 height 12
checkbox input "true"
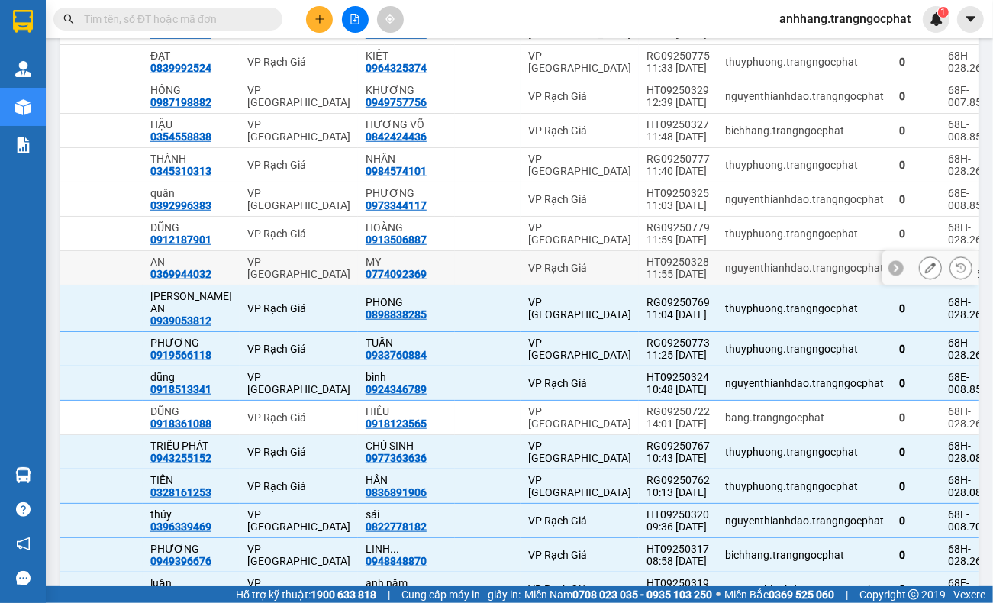
click at [651, 268] on div "HT09250328" at bounding box center [677, 262] width 63 height 12
checkbox input "true"
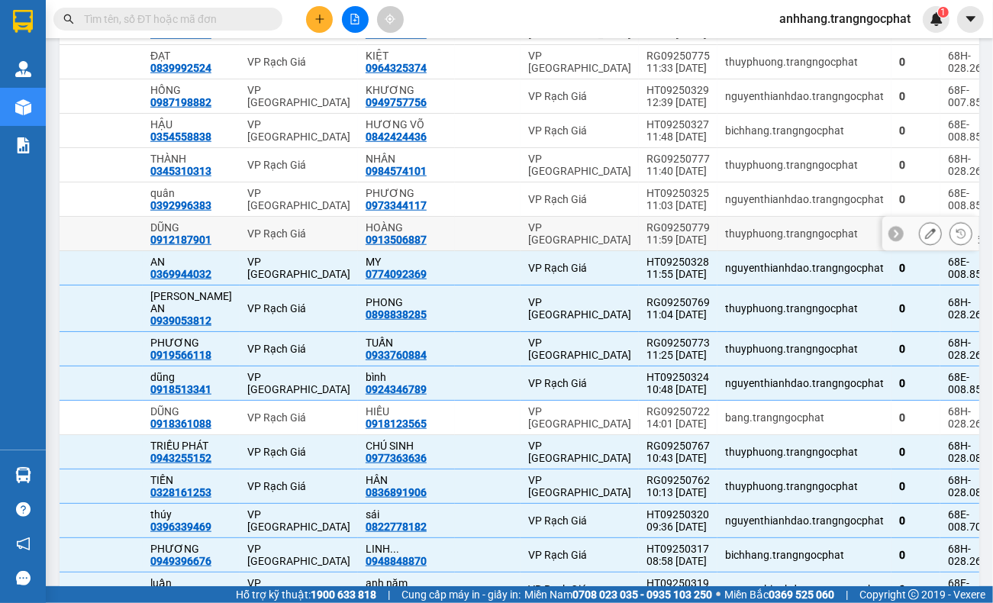
click at [651, 233] on div "RG09250779" at bounding box center [677, 227] width 63 height 12
checkbox input "true"
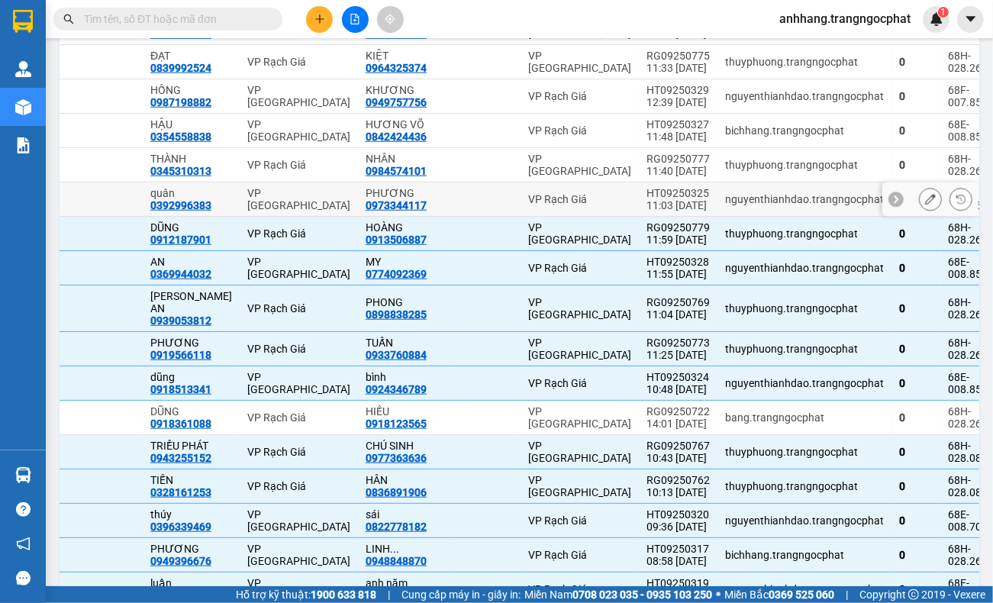
click at [646, 211] on div "11:03 [DATE]" at bounding box center [677, 205] width 63 height 12
checkbox input "true"
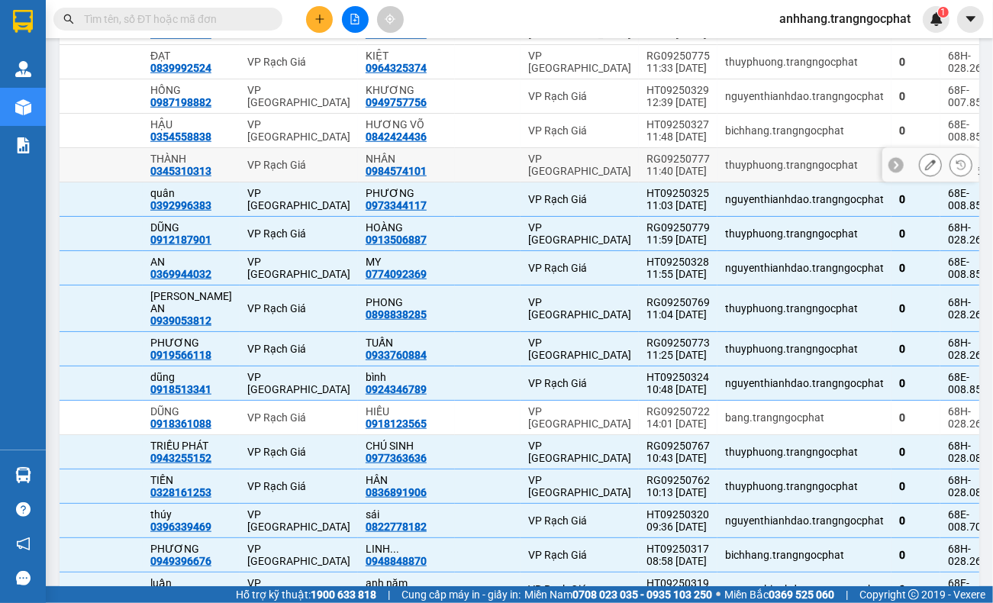
click at [647, 165] on div "RG09250777" at bounding box center [677, 159] width 63 height 12
checkbox input "true"
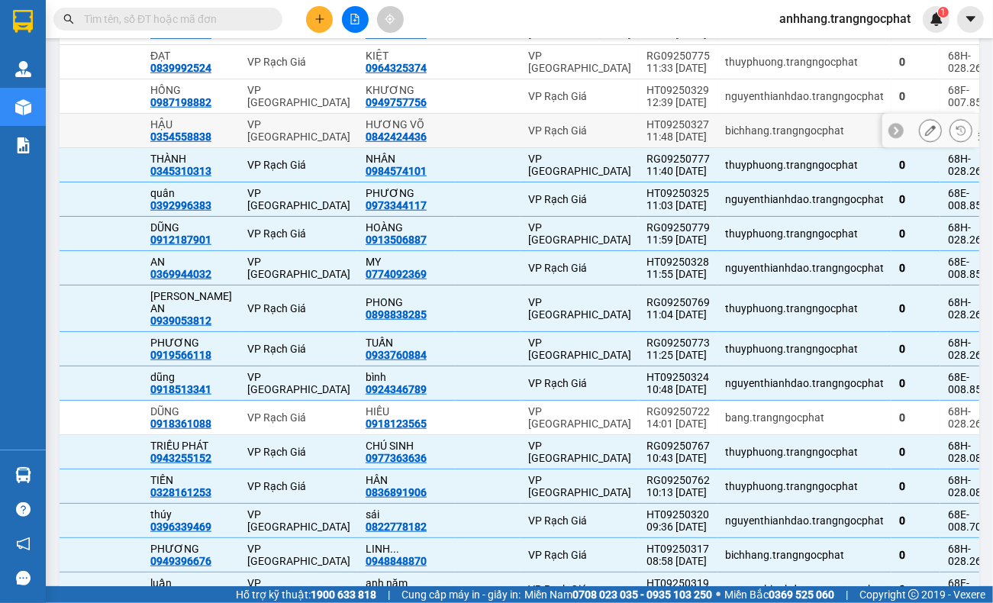
click at [656, 143] on div "11:48 [DATE]" at bounding box center [677, 136] width 63 height 12
checkbox input "true"
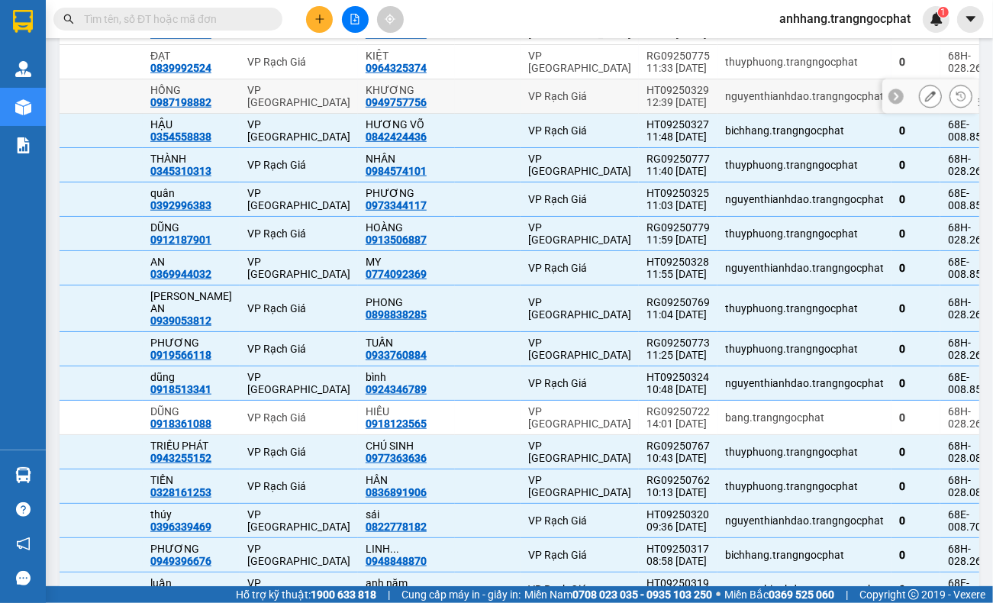
click at [659, 108] on div "12:39 [DATE]" at bounding box center [677, 102] width 63 height 12
checkbox input "true"
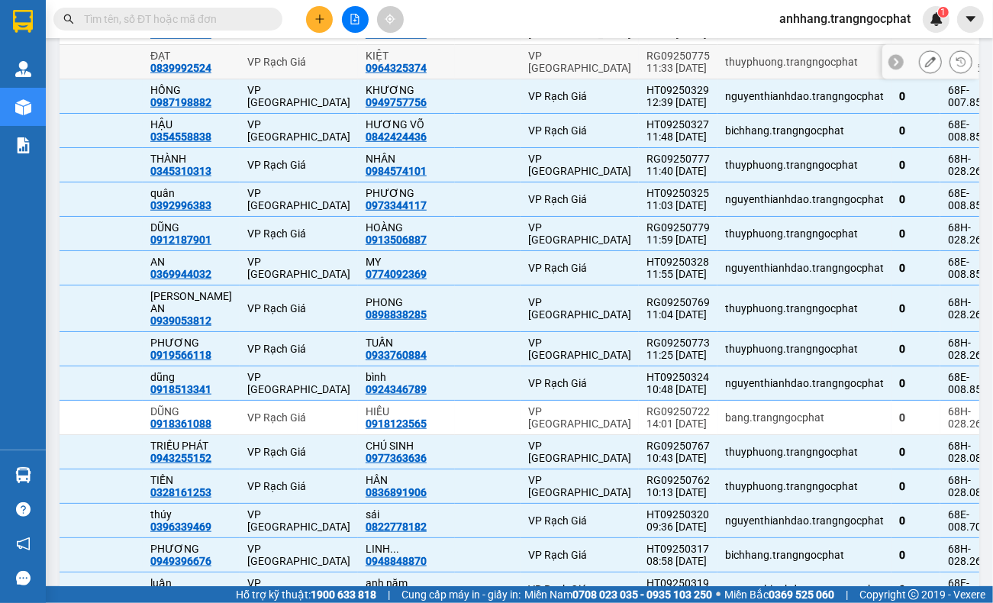
click at [661, 62] on div "RG09250775" at bounding box center [677, 56] width 63 height 12
checkbox input "true"
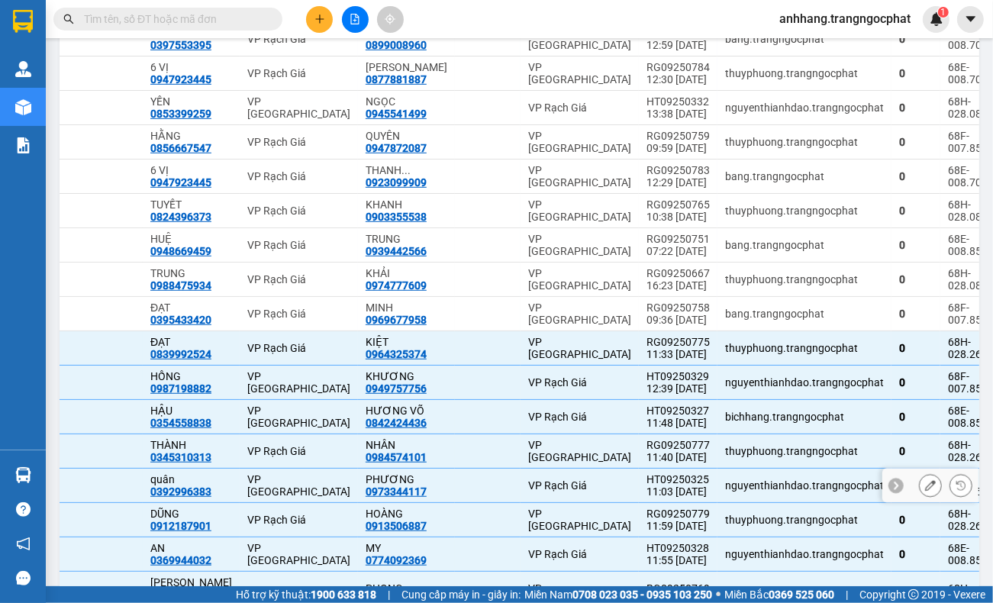
scroll to position [734, 0]
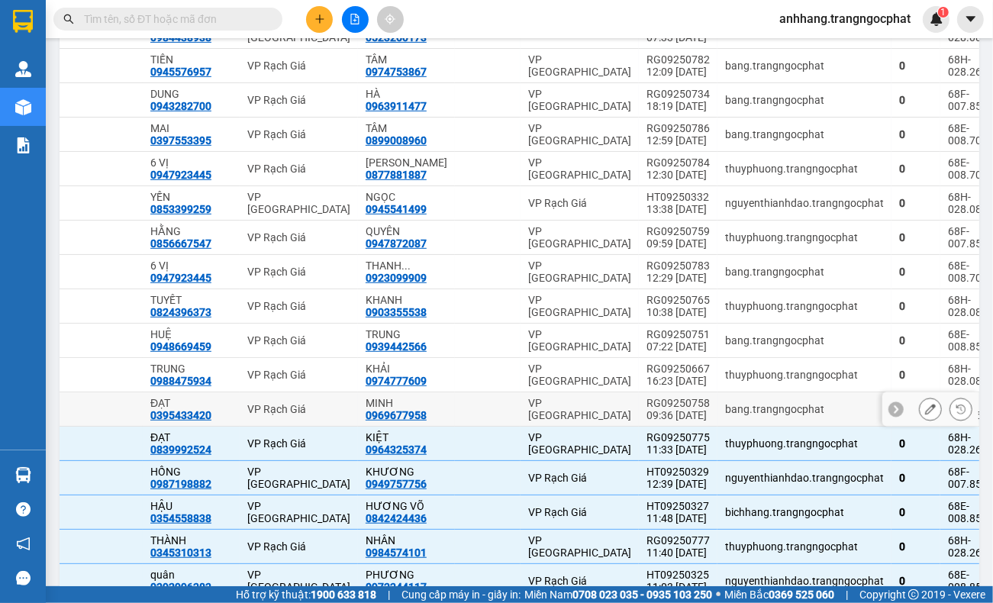
click at [655, 421] on div "09:36 [DATE]" at bounding box center [677, 415] width 63 height 12
checkbox input "true"
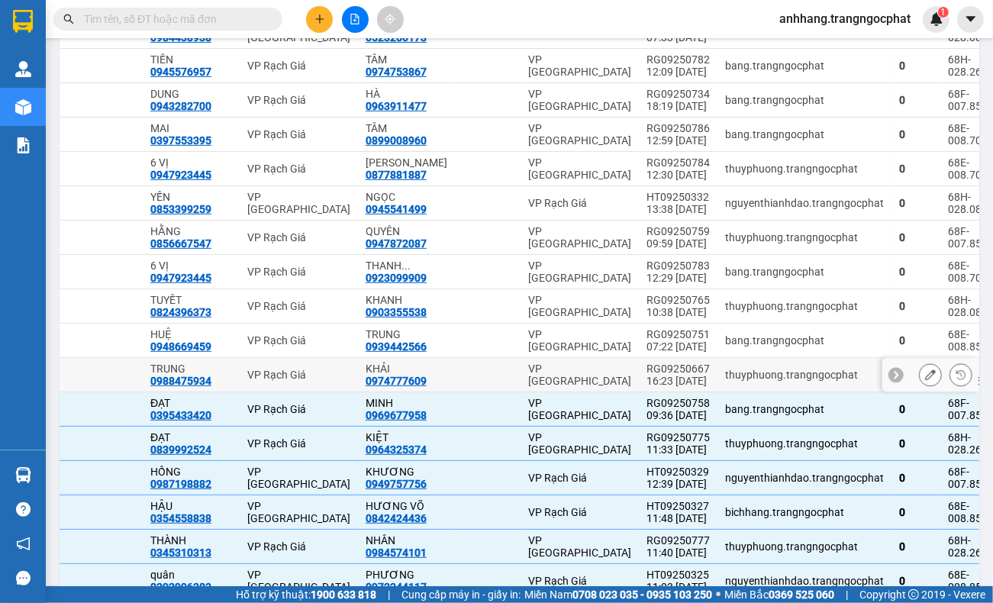
click at [653, 340] on div "RG09250751" at bounding box center [677, 334] width 63 height 12
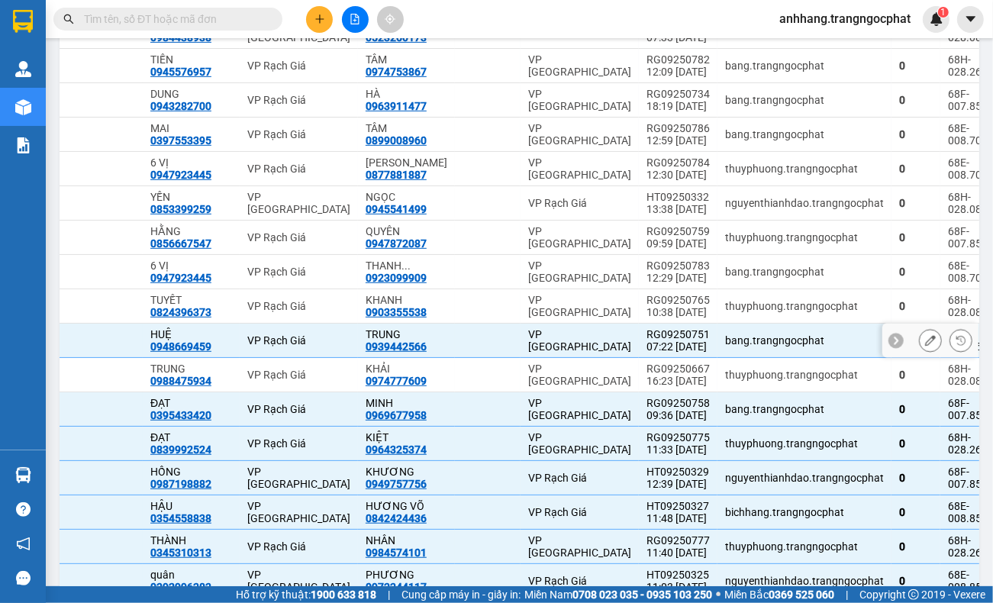
checkbox input "true"
click at [654, 318] on div "10:38 [DATE]" at bounding box center [677, 312] width 63 height 12
checkbox input "true"
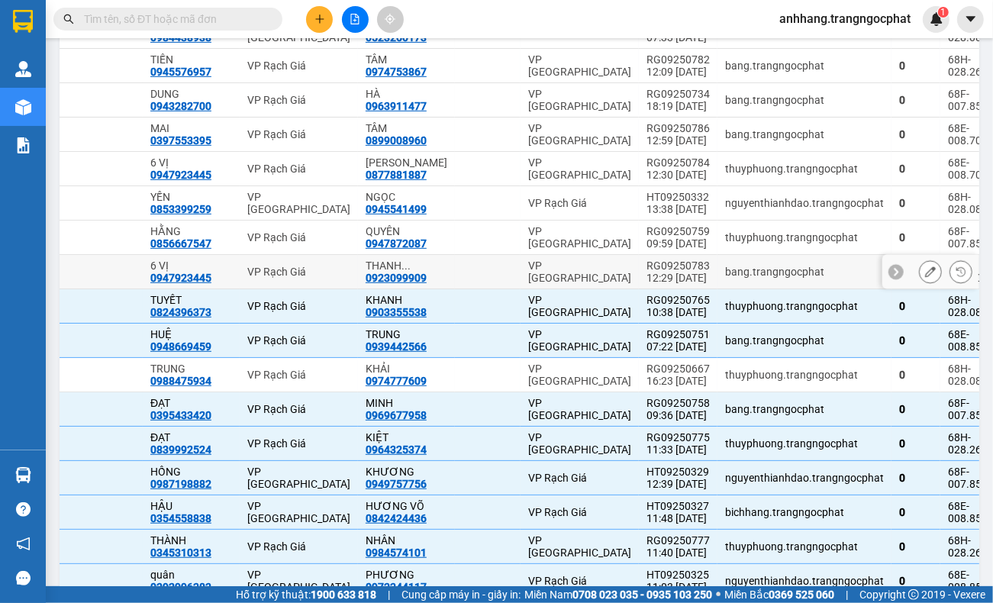
click at [655, 272] on div "RG09250783" at bounding box center [677, 265] width 63 height 12
checkbox input "true"
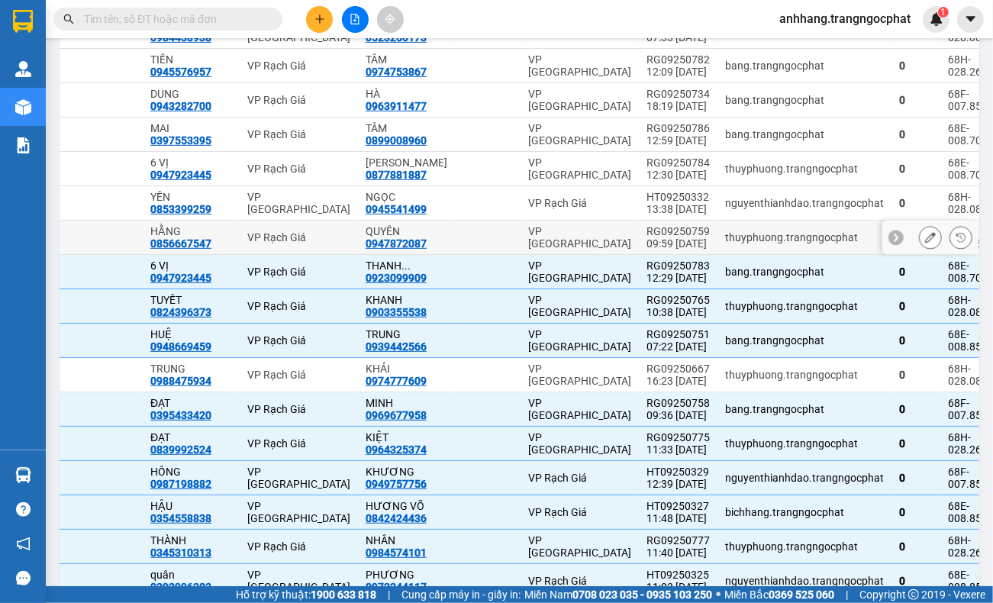
click at [654, 237] on div "RG09250759" at bounding box center [677, 231] width 63 height 12
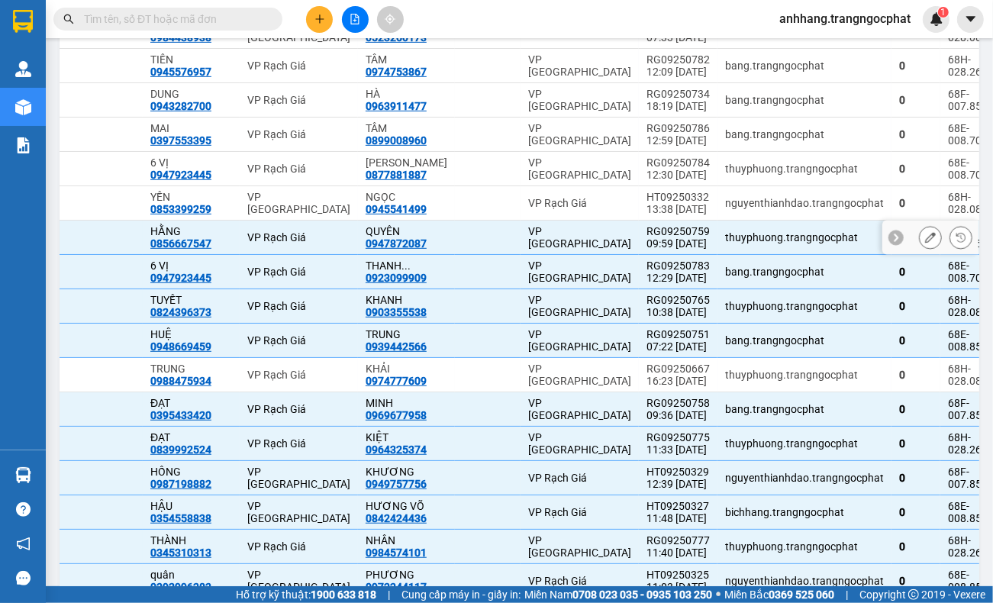
checkbox input "true"
click at [652, 203] on div "HT09250332" at bounding box center [677, 197] width 63 height 12
checkbox input "true"
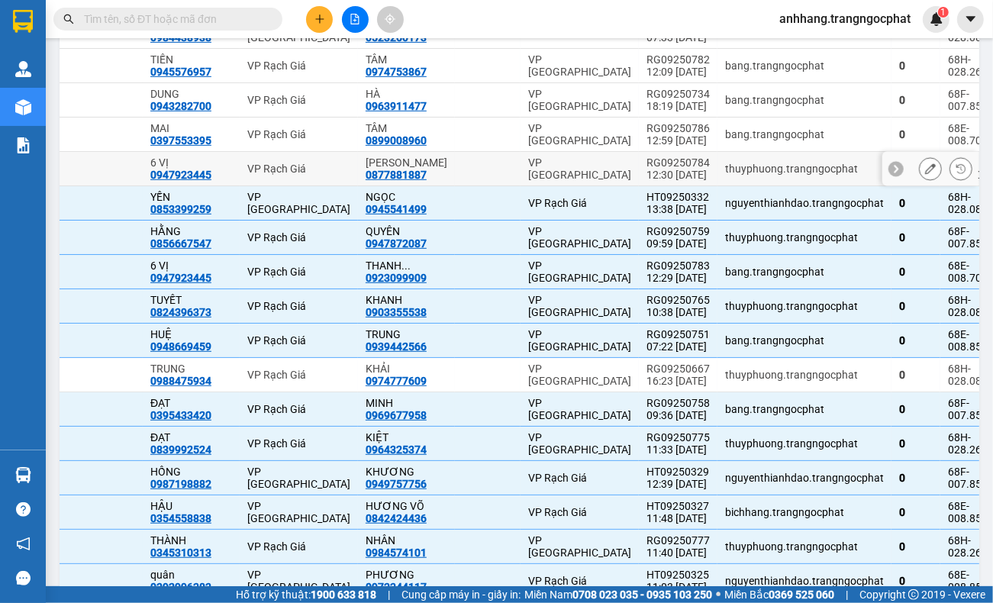
click at [649, 181] on div "12:30 [DATE]" at bounding box center [677, 175] width 63 height 12
checkbox input "true"
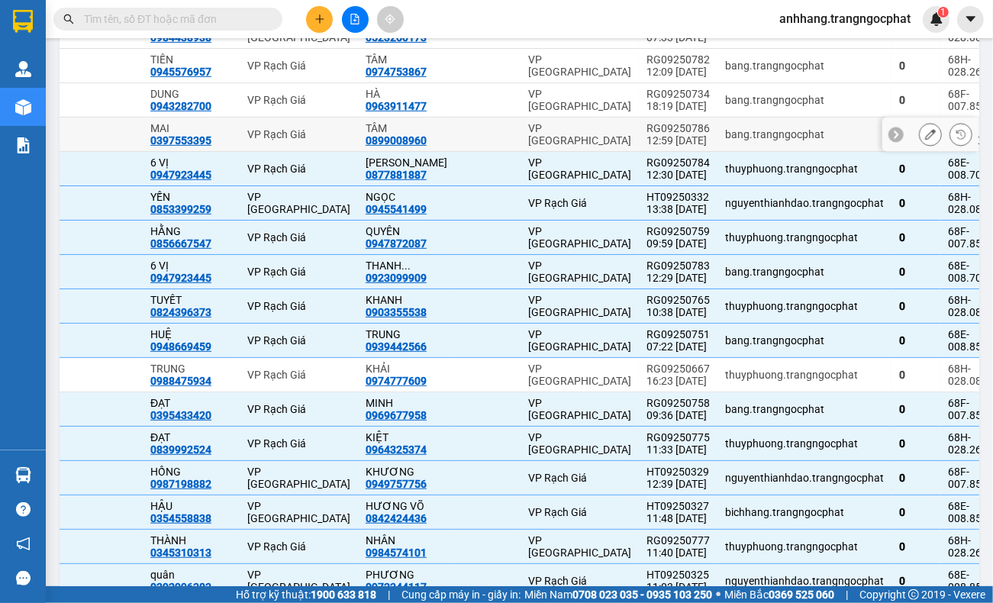
click at [653, 147] on div "12:59 [DATE]" at bounding box center [677, 140] width 63 height 12
checkbox input "true"
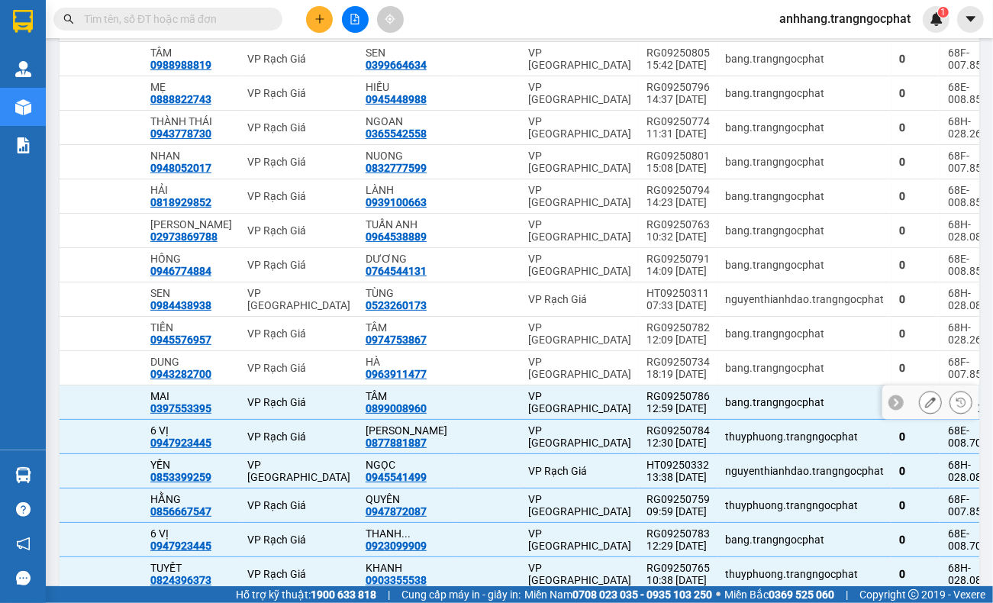
scroll to position [448, 0]
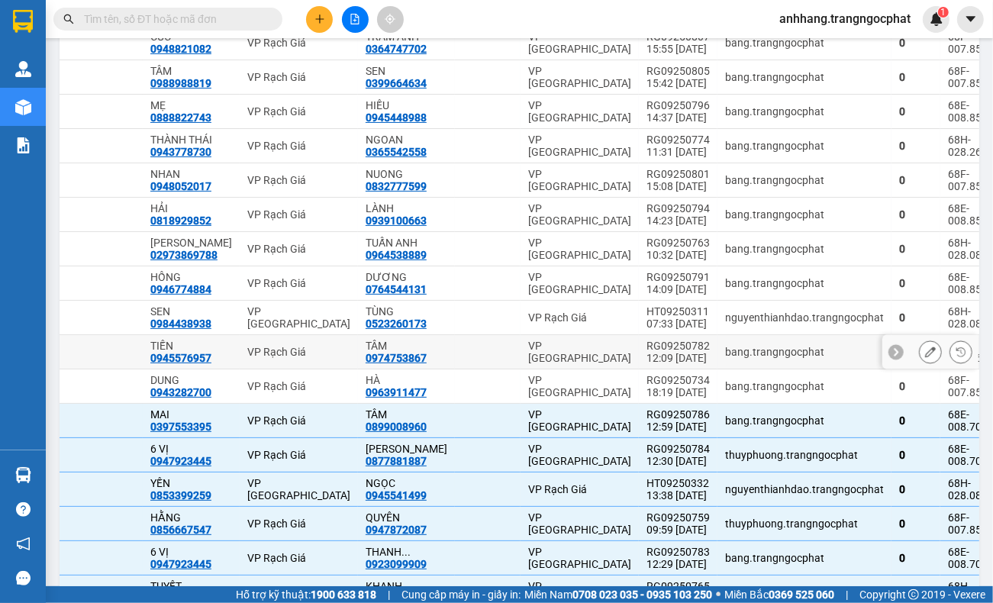
click at [650, 364] on div "12:09 [DATE]" at bounding box center [677, 358] width 63 height 12
checkbox input "true"
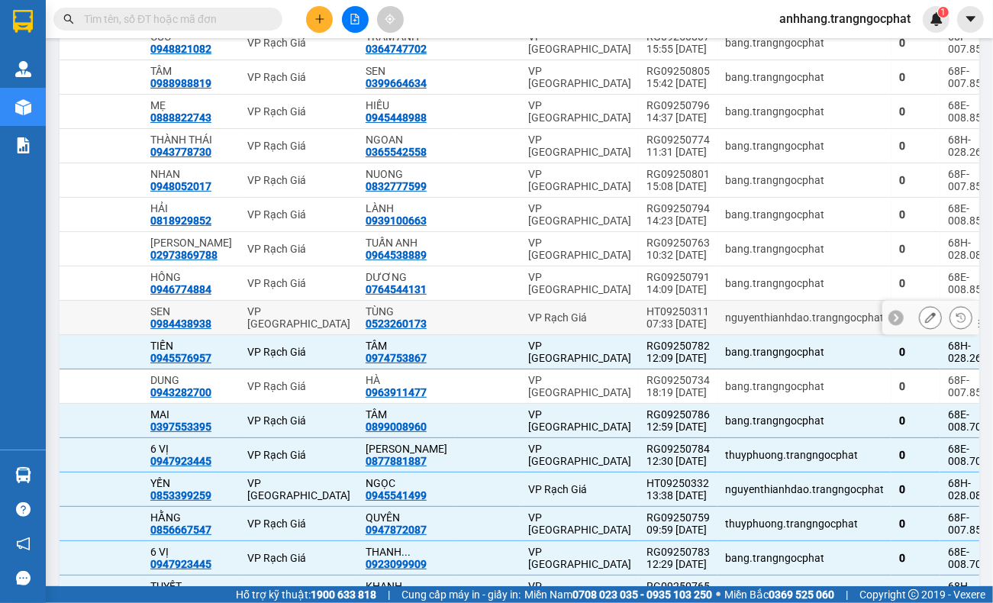
click at [649, 317] on div "HT09250311" at bounding box center [677, 311] width 63 height 12
checkbox input "true"
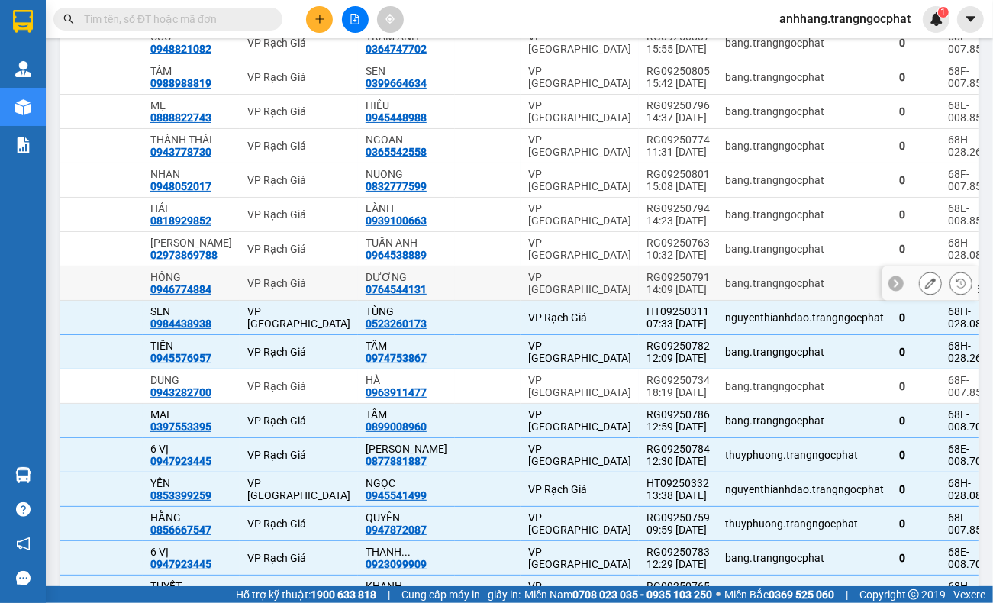
click at [652, 283] on div "RG09250791" at bounding box center [677, 277] width 63 height 12
checkbox input "true"
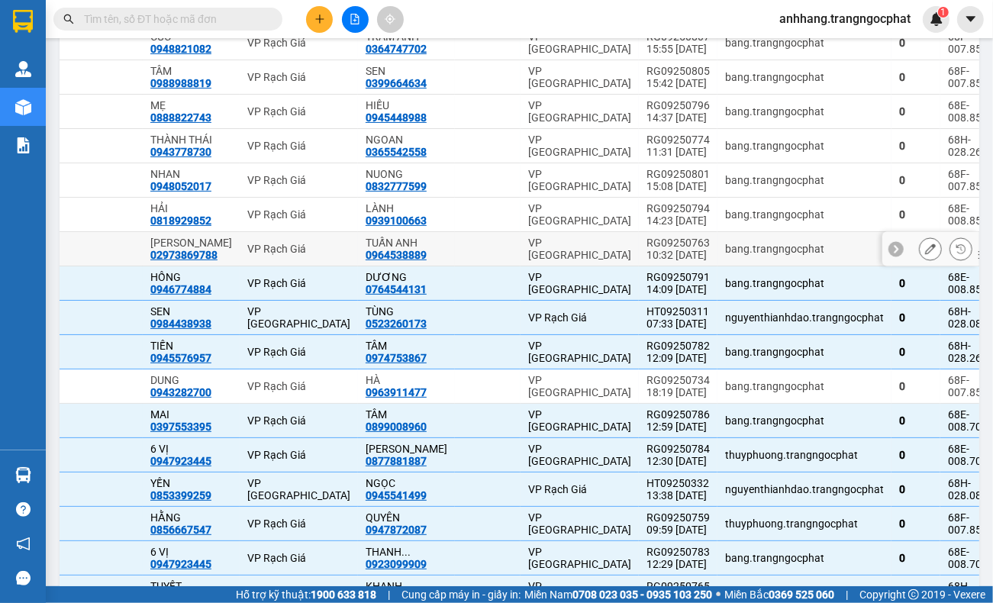
click at [654, 249] on div "RG09250763" at bounding box center [677, 243] width 63 height 12
checkbox input "true"
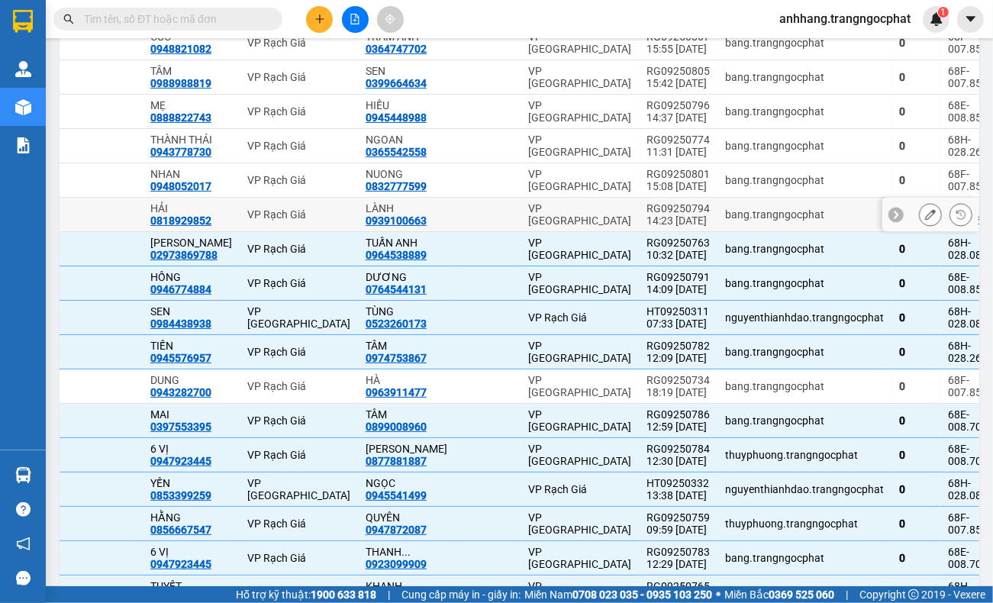
click at [649, 210] on div "RG09250794" at bounding box center [677, 208] width 63 height 12
checkbox input "true"
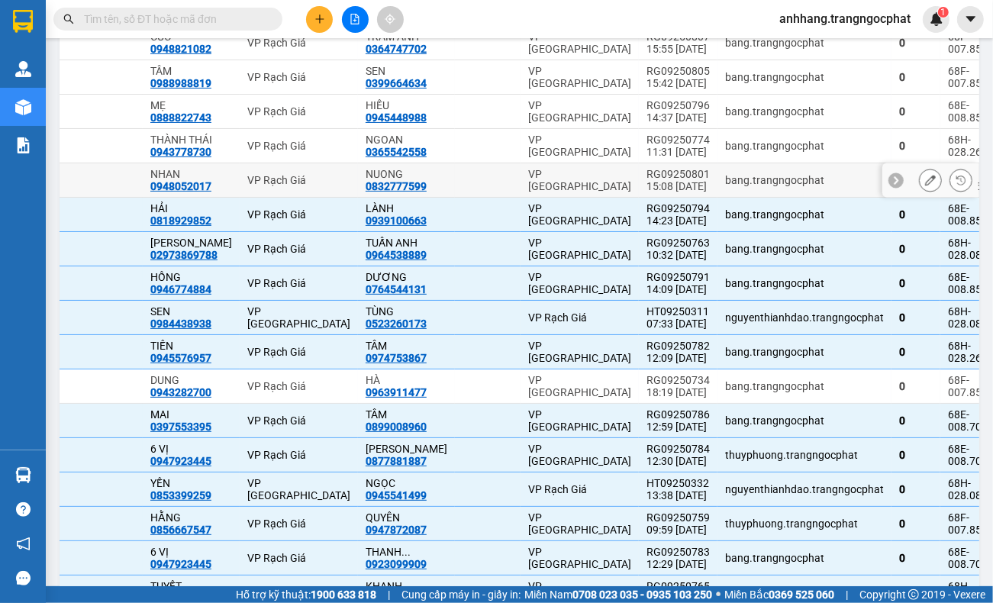
click at [646, 172] on div "RG09250801" at bounding box center [677, 174] width 63 height 12
checkbox input "true"
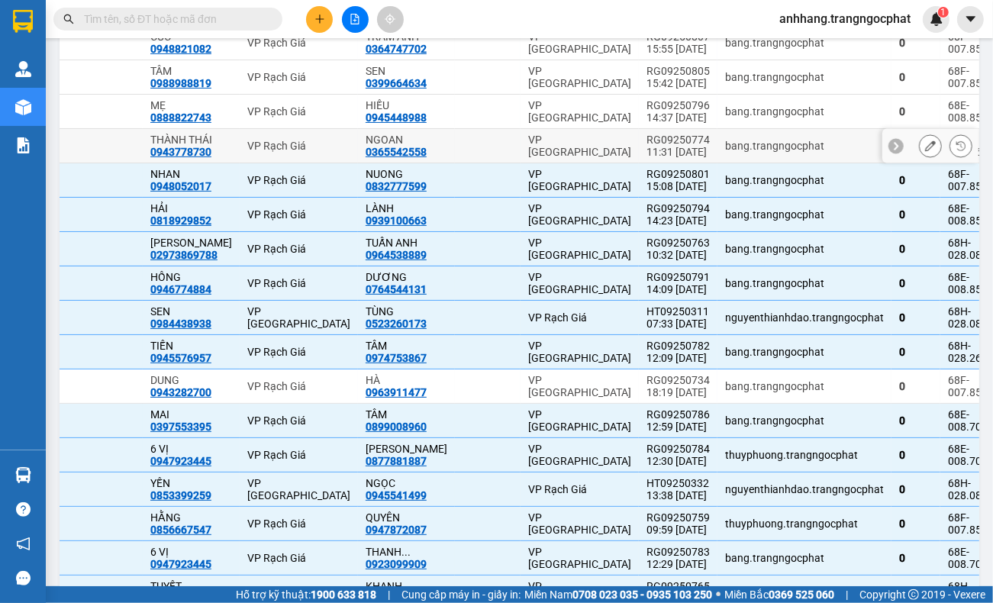
click at [654, 132] on td "RG09250774 11:31 [DATE]" at bounding box center [678, 146] width 79 height 34
checkbox input "true"
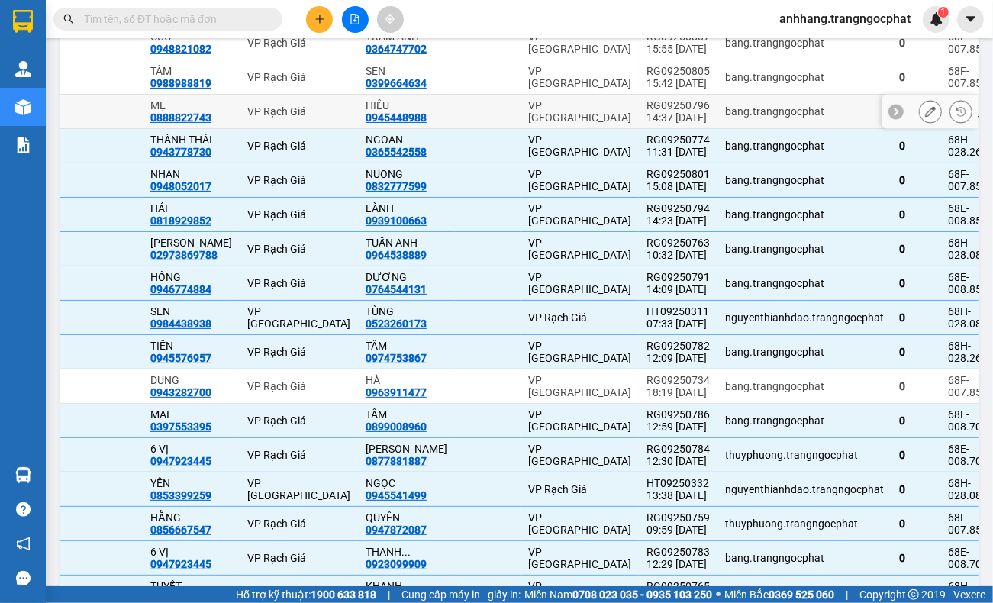
click at [658, 111] on div "RG09250796" at bounding box center [677, 105] width 63 height 12
checkbox input "true"
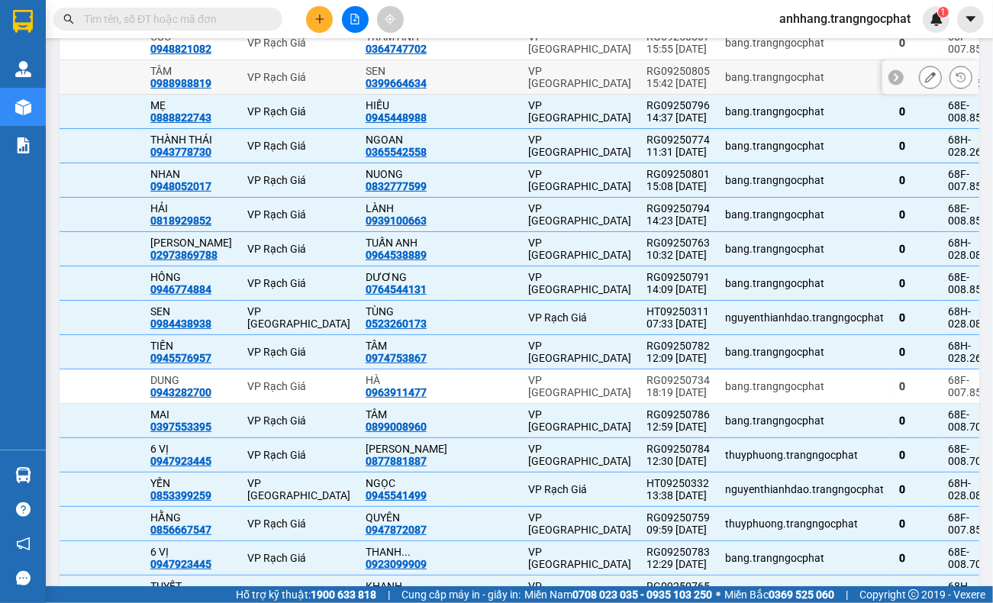
click at [662, 79] on div "15:42 [DATE]" at bounding box center [677, 83] width 63 height 12
checkbox input "true"
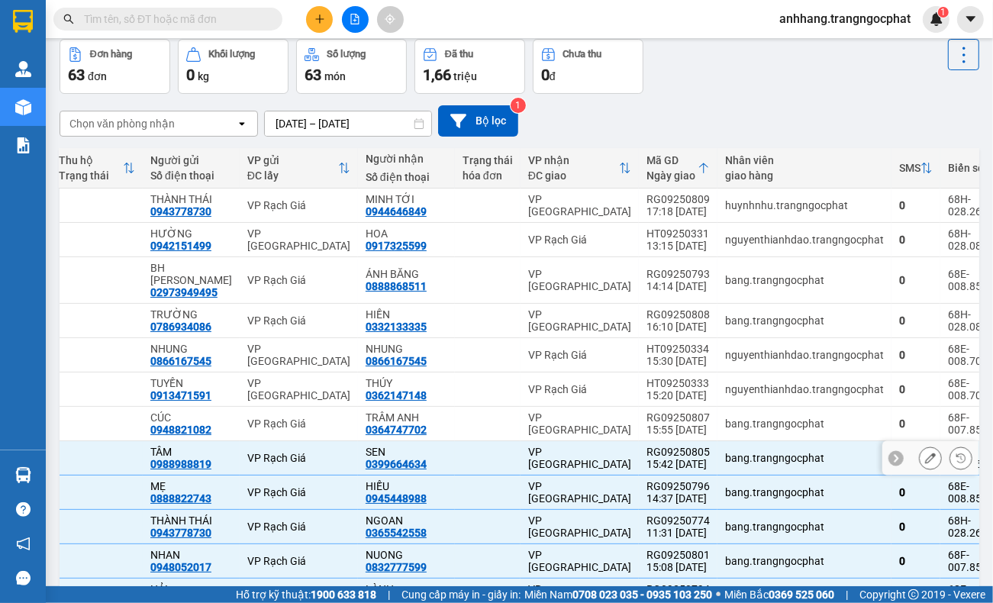
scroll to position [66, 0]
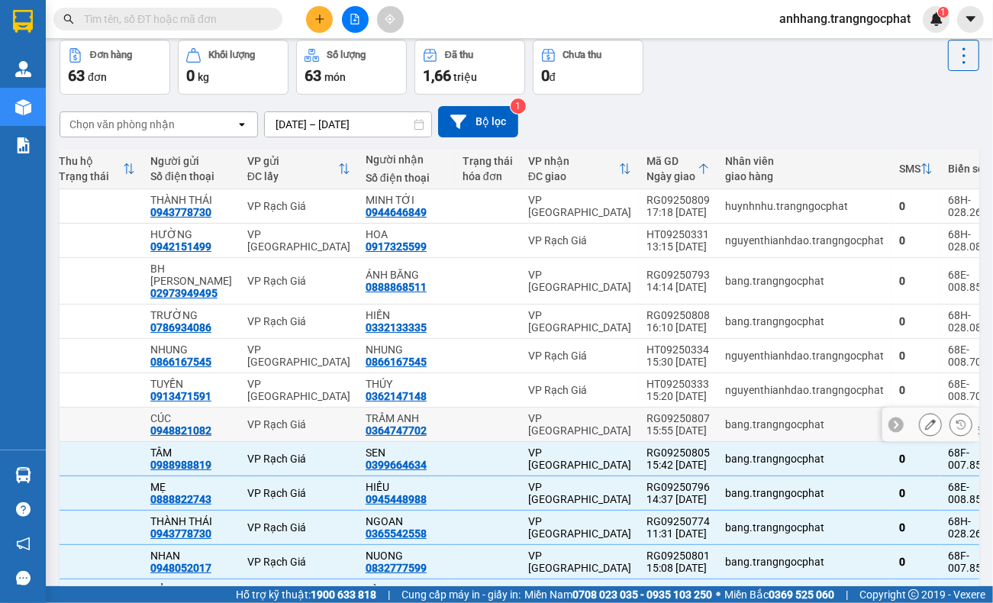
click at [649, 430] on div "15:55 [DATE]" at bounding box center [677, 430] width 63 height 12
checkbox input "true"
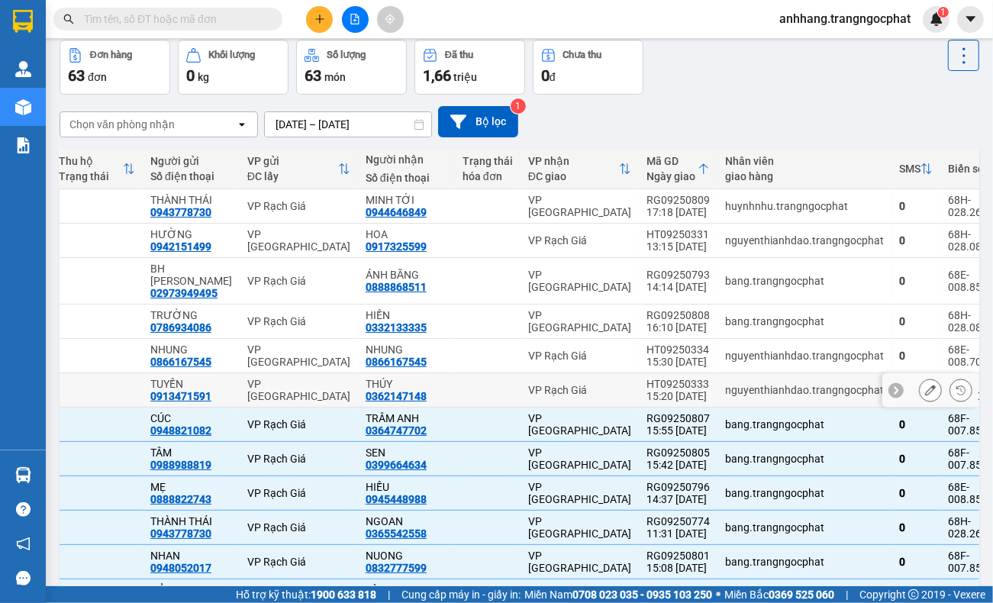
click at [652, 394] on div "15:20 [DATE]" at bounding box center [677, 396] width 63 height 12
checkbox input "true"
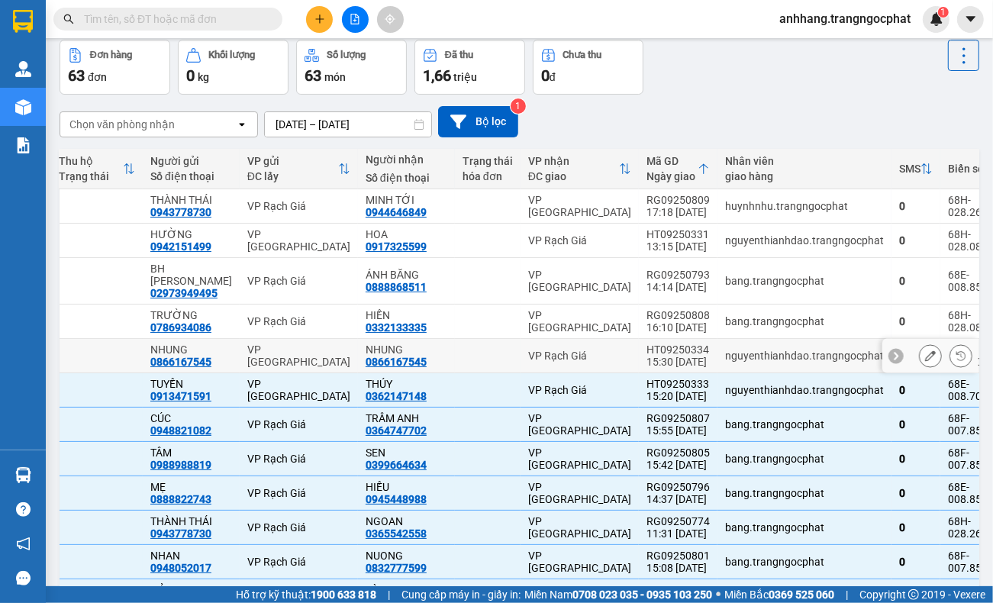
click at [649, 356] on div "15:30 [DATE]" at bounding box center [677, 362] width 63 height 12
checkbox input "true"
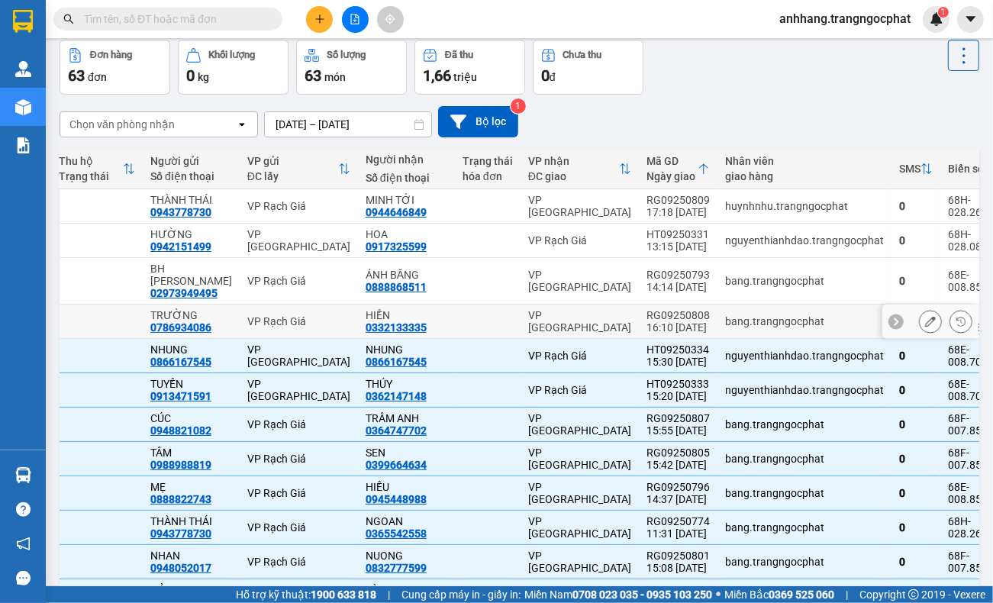
click at [649, 321] on div "16:10 [DATE]" at bounding box center [677, 327] width 63 height 12
checkbox input "true"
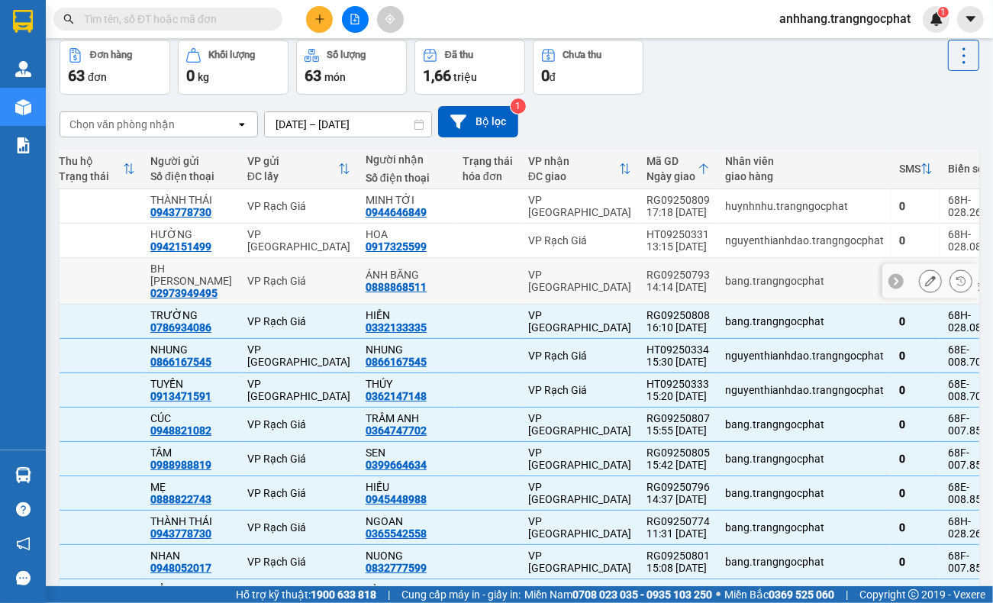
click at [647, 281] on div "14:14 [DATE]" at bounding box center [677, 287] width 63 height 12
checkbox input "true"
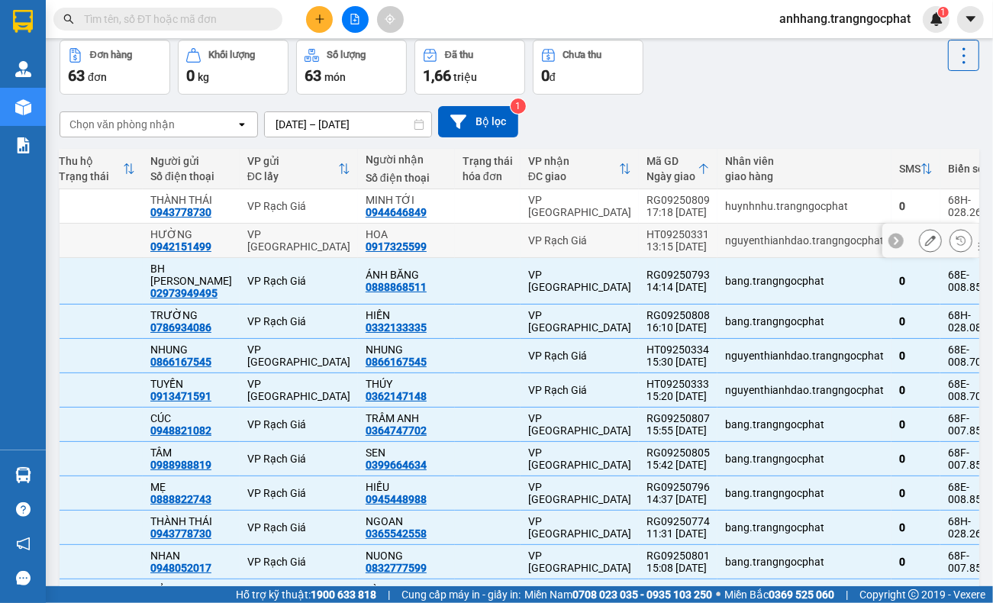
click at [650, 237] on div "HT09250331" at bounding box center [677, 234] width 63 height 12
checkbox input "true"
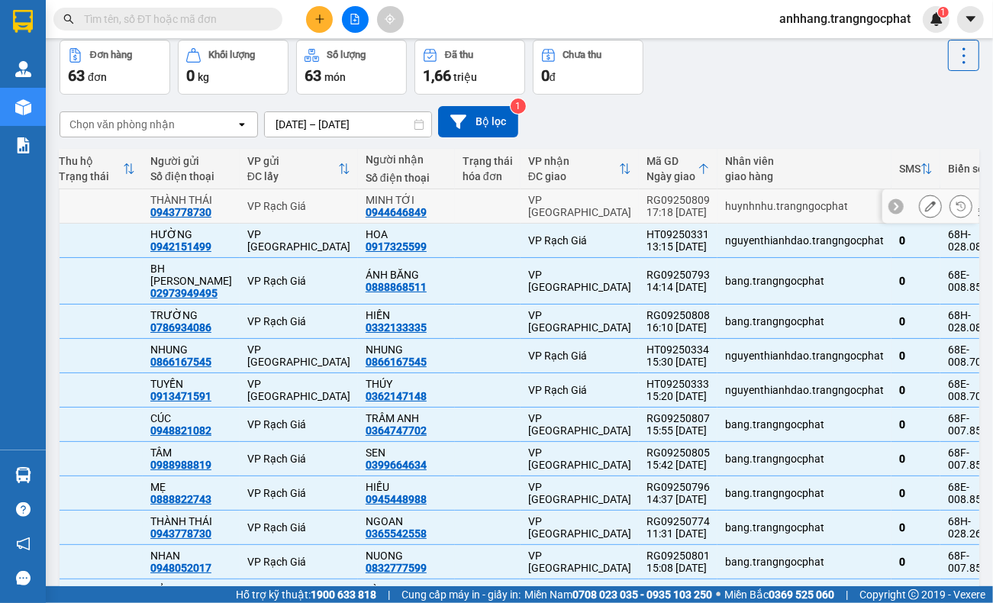
click at [651, 211] on div "17:18 [DATE]" at bounding box center [677, 212] width 63 height 12
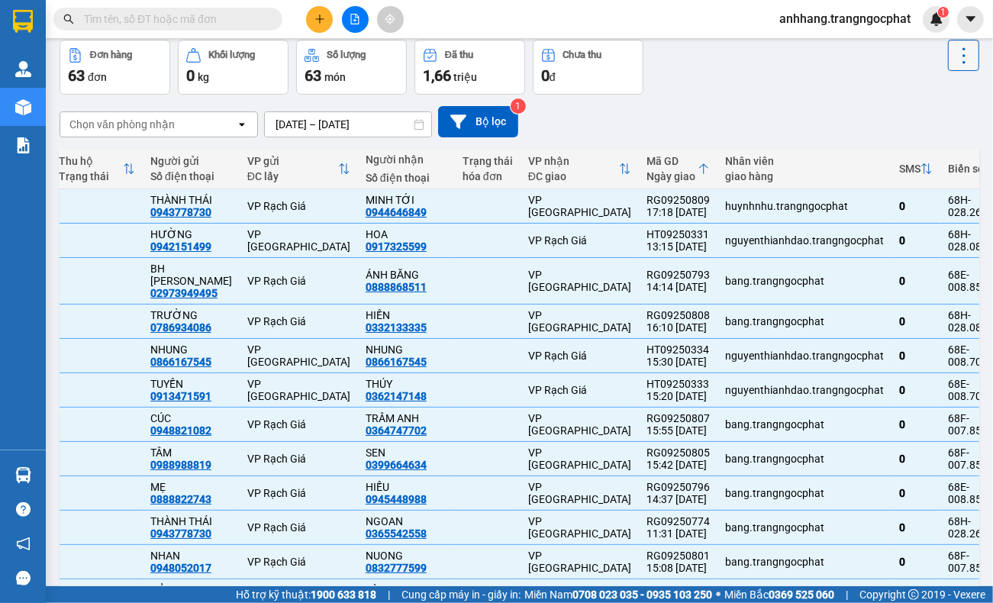
click at [958, 66] on button at bounding box center [963, 55] width 31 height 31
click at [921, 128] on span "Xóa hoàn toàn" at bounding box center [933, 123] width 70 height 15
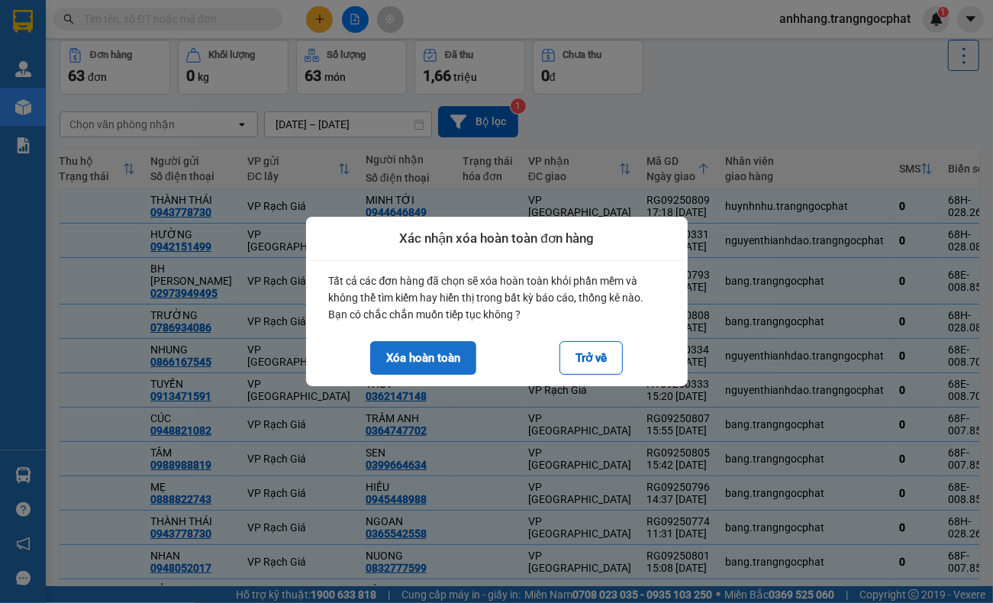
click at [456, 348] on button "Xóa hoàn toàn" at bounding box center [423, 358] width 106 height 34
checkbox input "false"
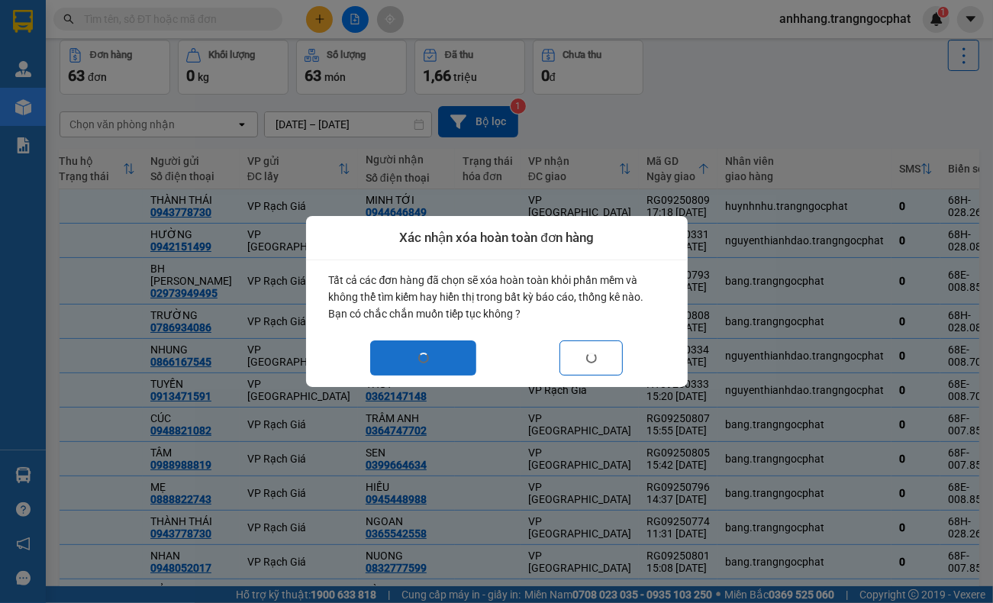
checkbox input "false"
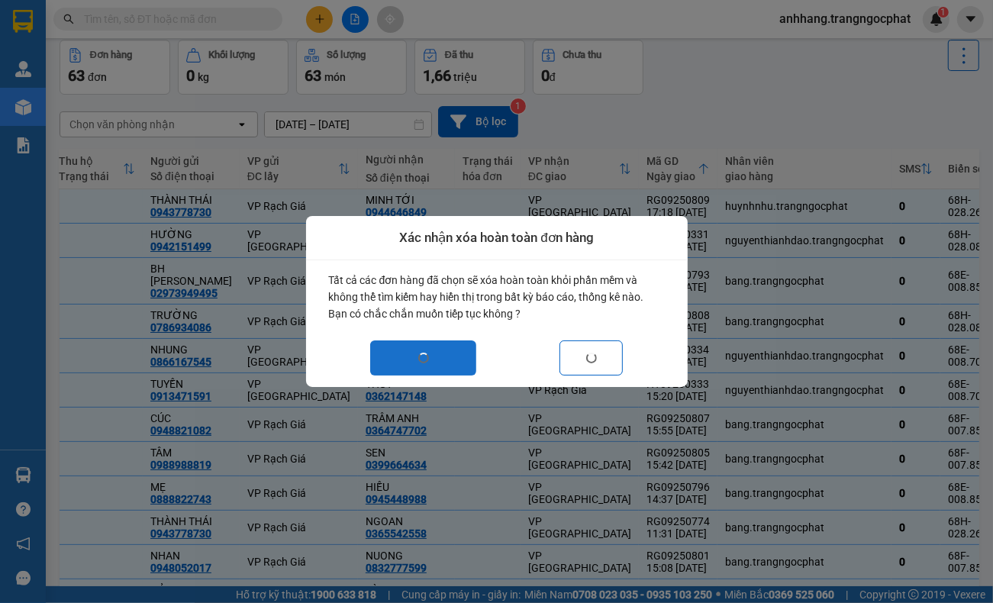
checkbox input "false"
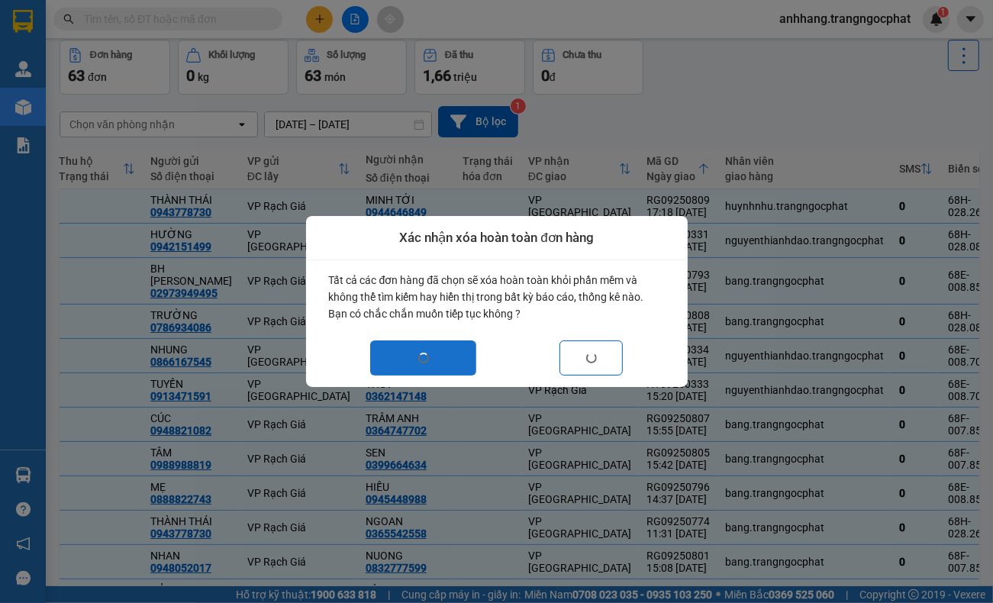
checkbox input "false"
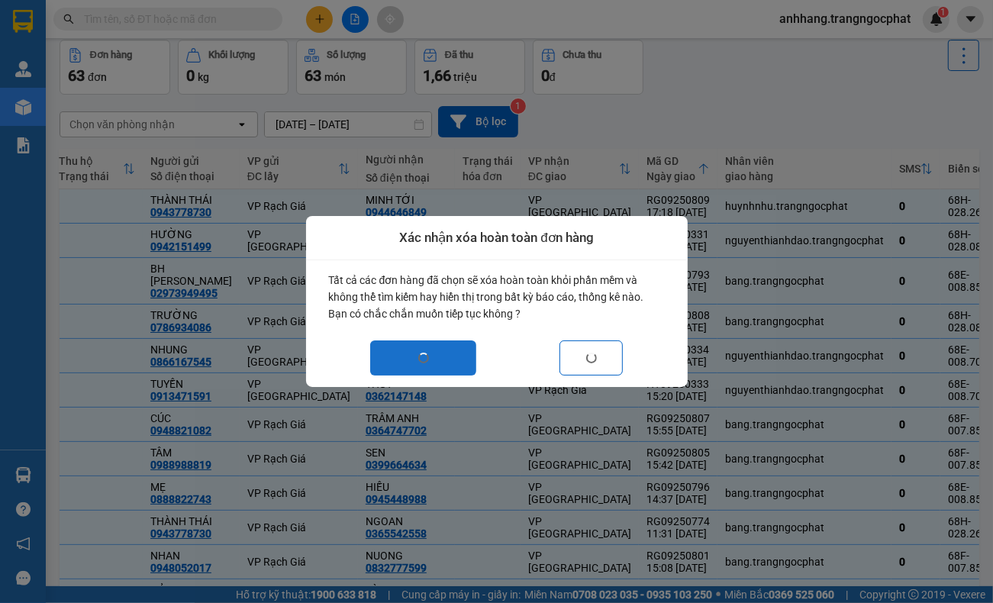
checkbox input "false"
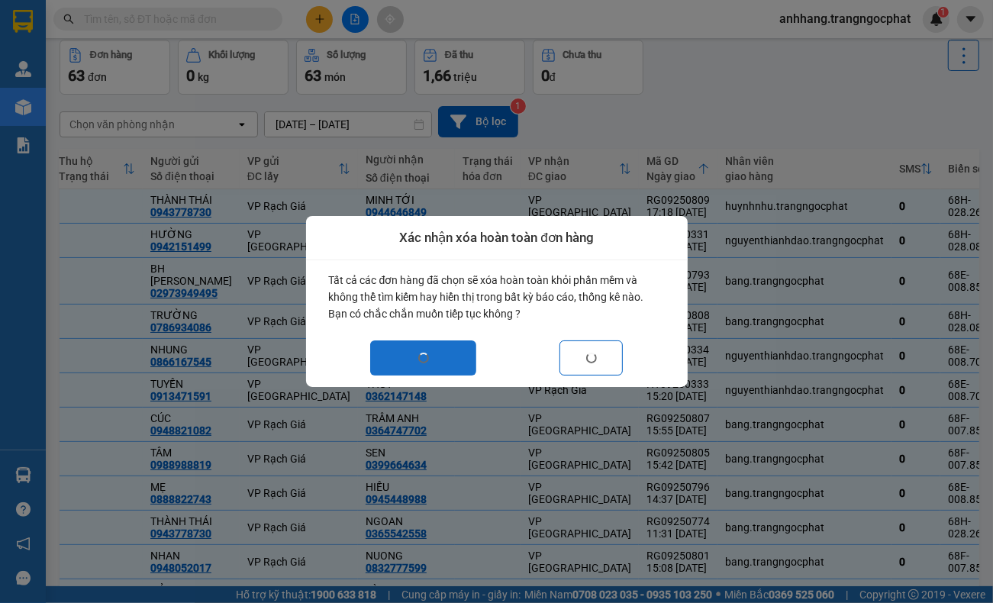
checkbox input "false"
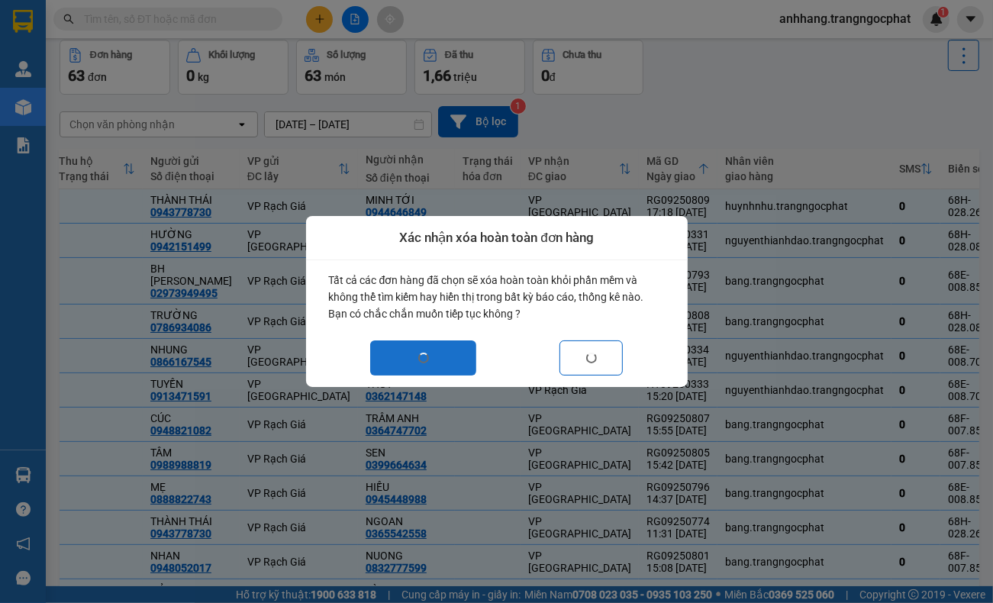
checkbox input "false"
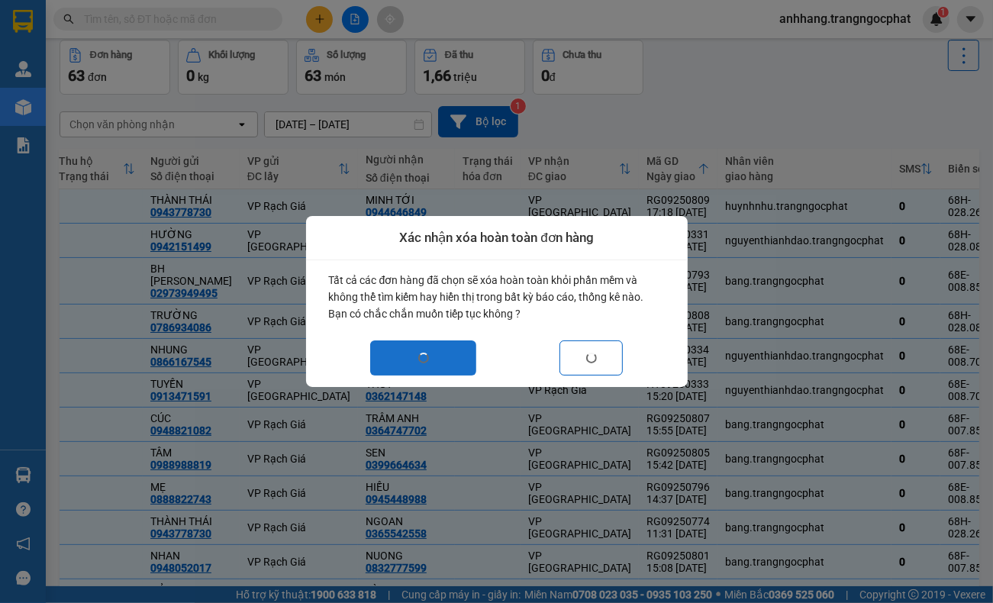
checkbox input "false"
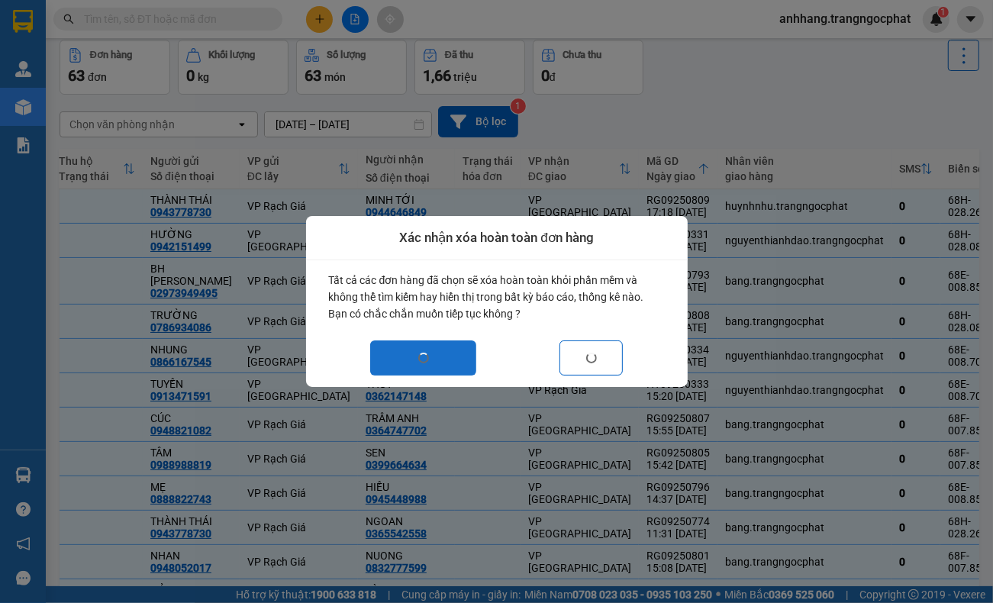
checkbox input "false"
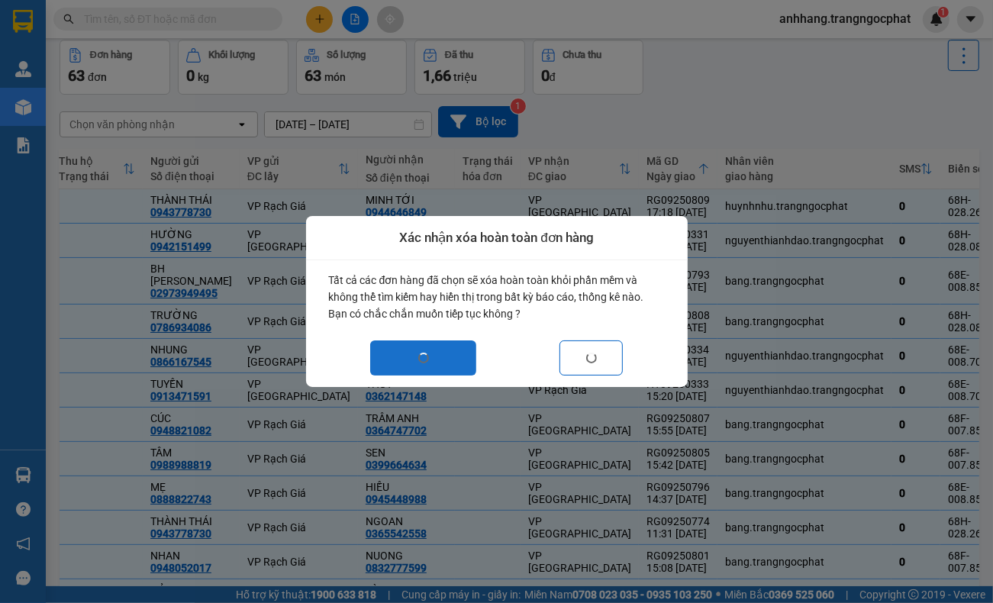
checkbox input "false"
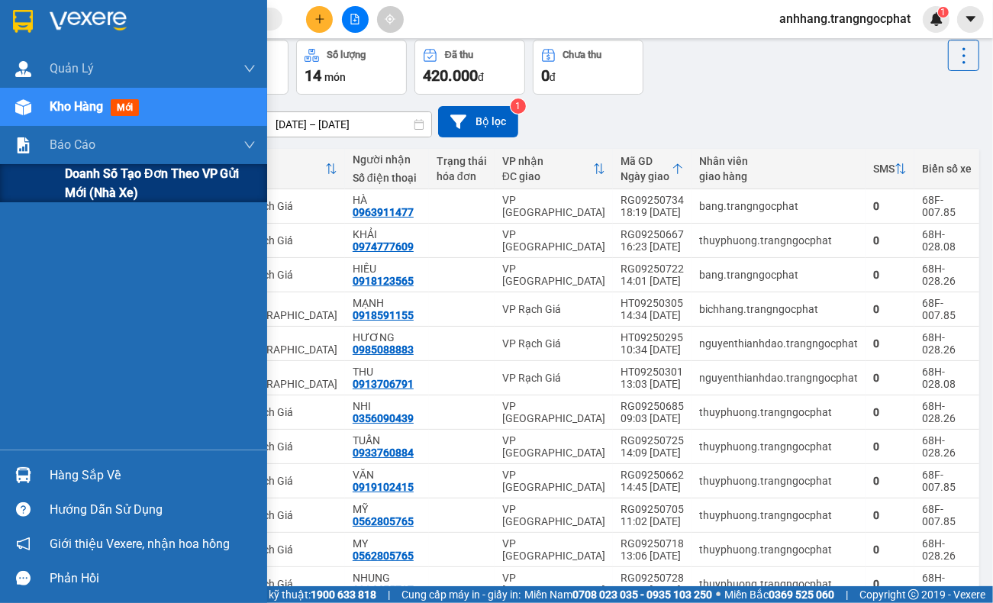
click at [85, 192] on span "Doanh số tạo đơn theo VP gửi mới (nhà xe)" at bounding box center [160, 183] width 191 height 38
